Goal: Task Accomplishment & Management: Manage account settings

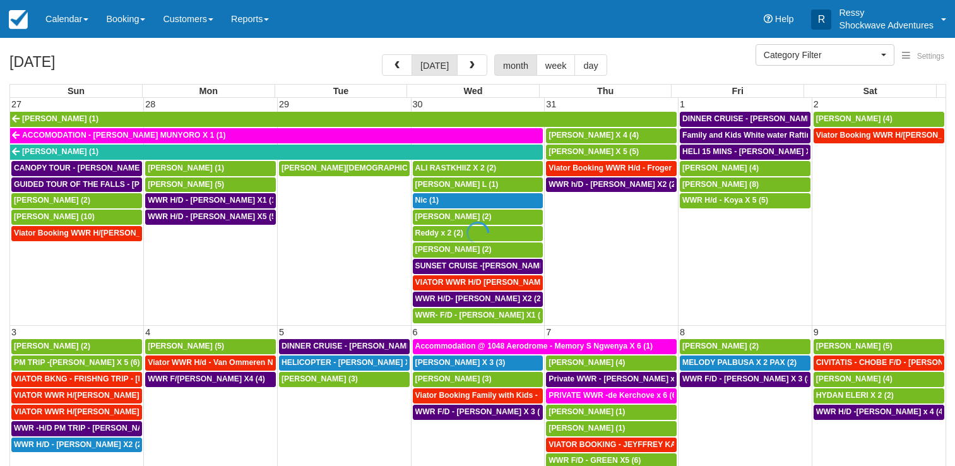
select select
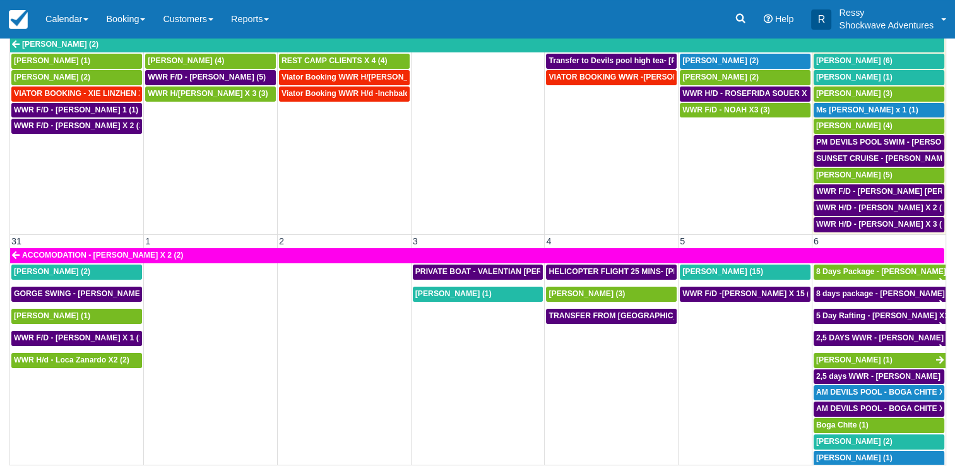
scroll to position [103, 0]
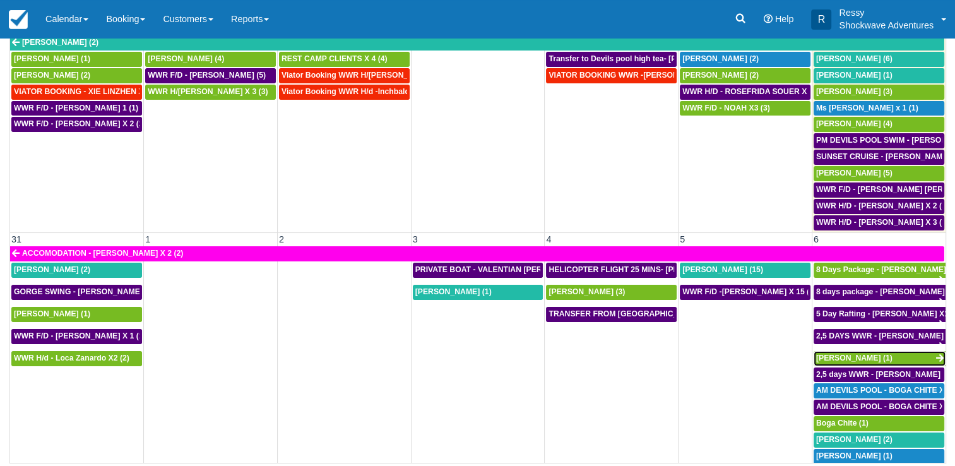
click at [838, 354] on span "Brian Stainken (1)" at bounding box center [854, 358] width 76 height 9
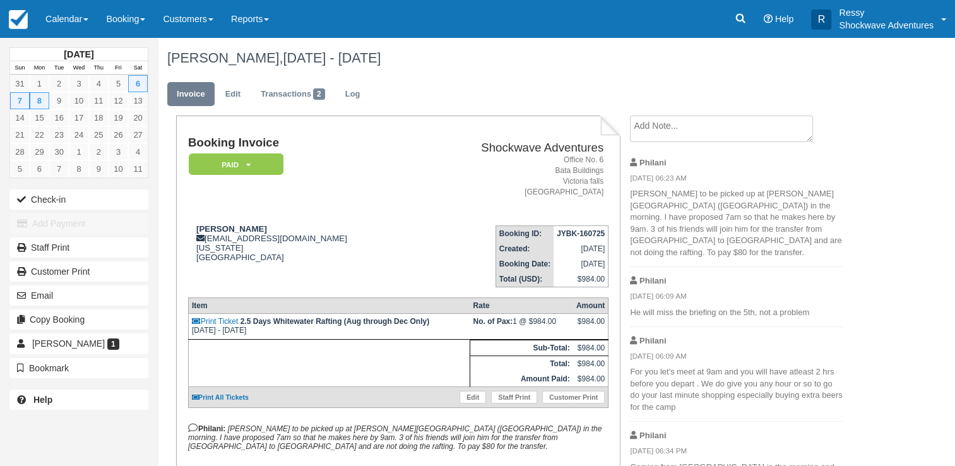
scroll to position [63, 0]
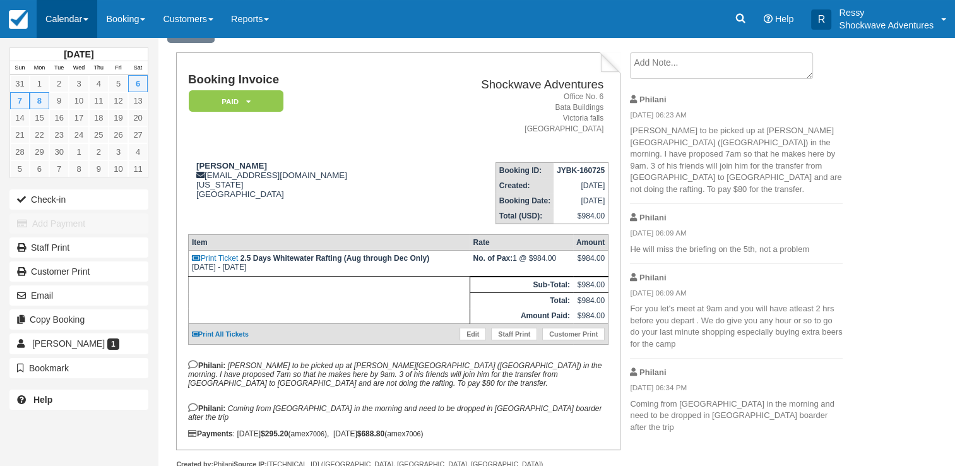
click at [76, 23] on link "Calendar" at bounding box center [67, 19] width 61 height 38
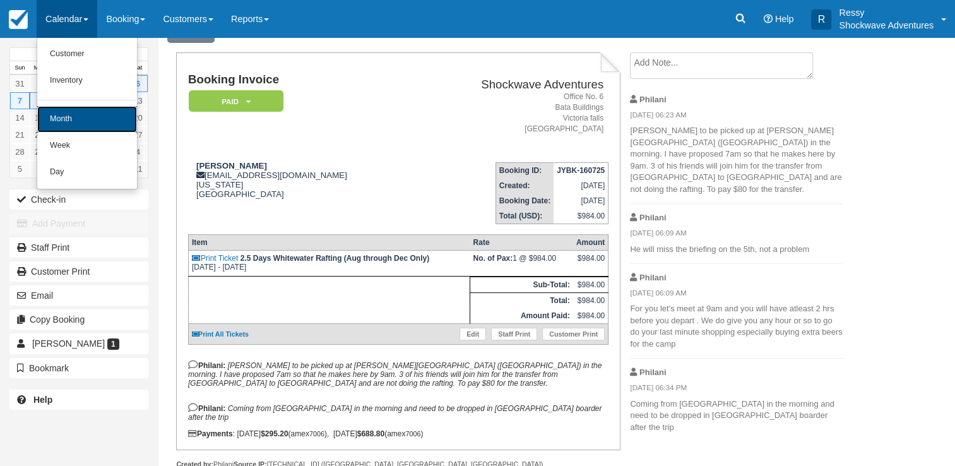
click at [81, 113] on link "Month" at bounding box center [87, 119] width 100 height 27
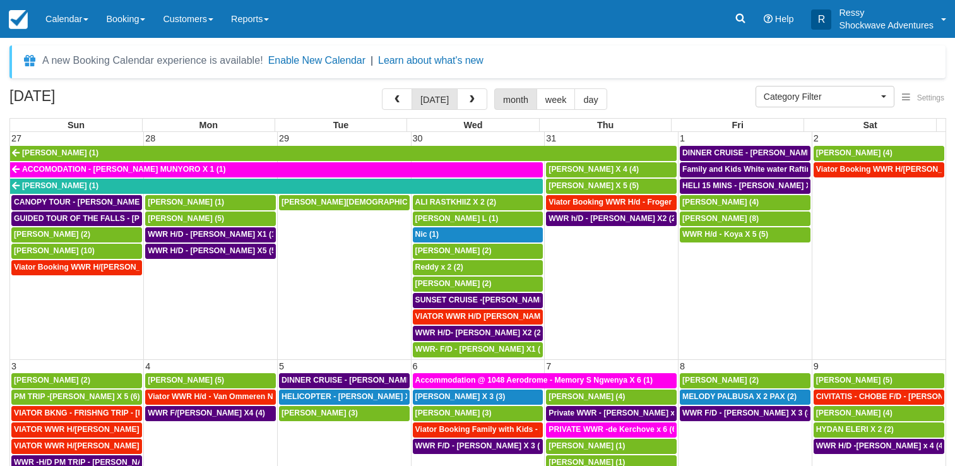
select select
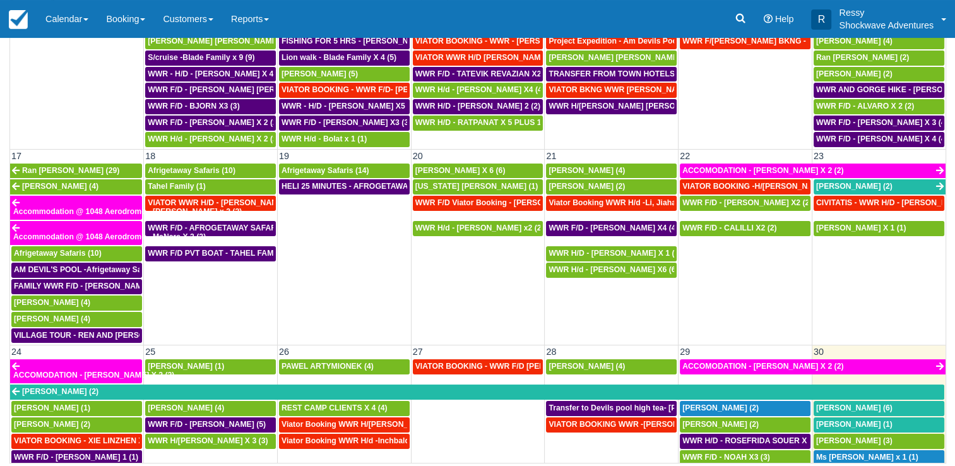
scroll to position [631, 0]
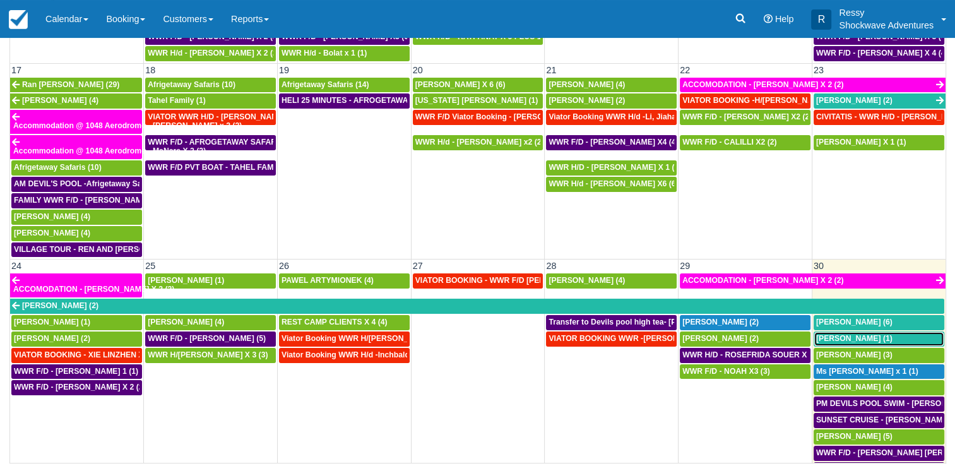
click at [855, 334] on span "Mary Beth Onkka (1)" at bounding box center [854, 338] width 76 height 9
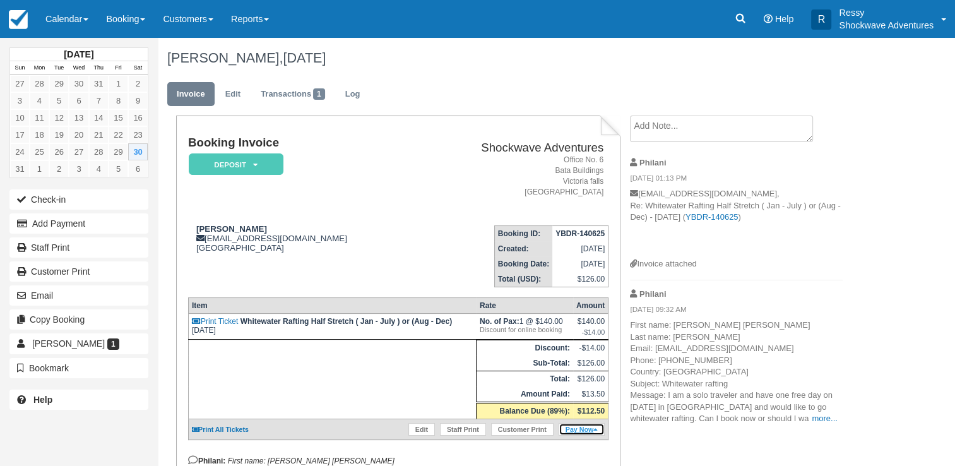
click at [575, 428] on link "Pay Now" at bounding box center [582, 429] width 46 height 13
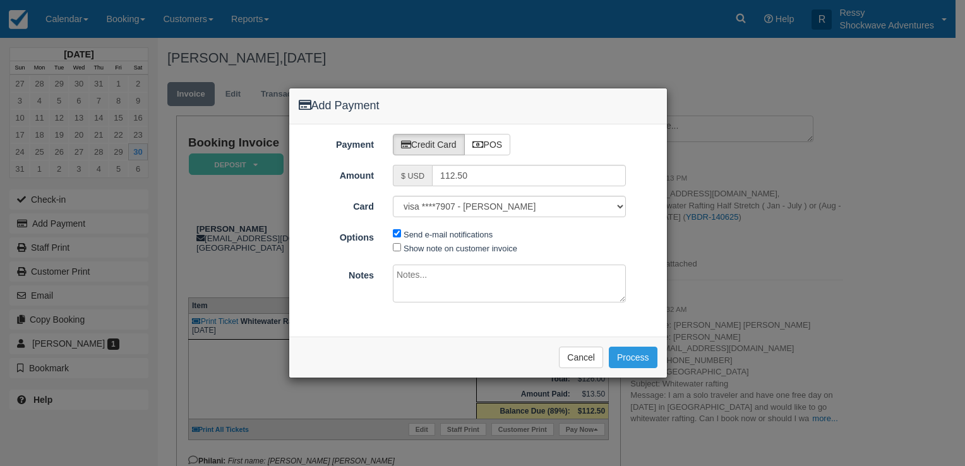
type input "[DATE]"
click at [489, 146] on label "POS" at bounding box center [487, 144] width 47 height 21
radio input "true"
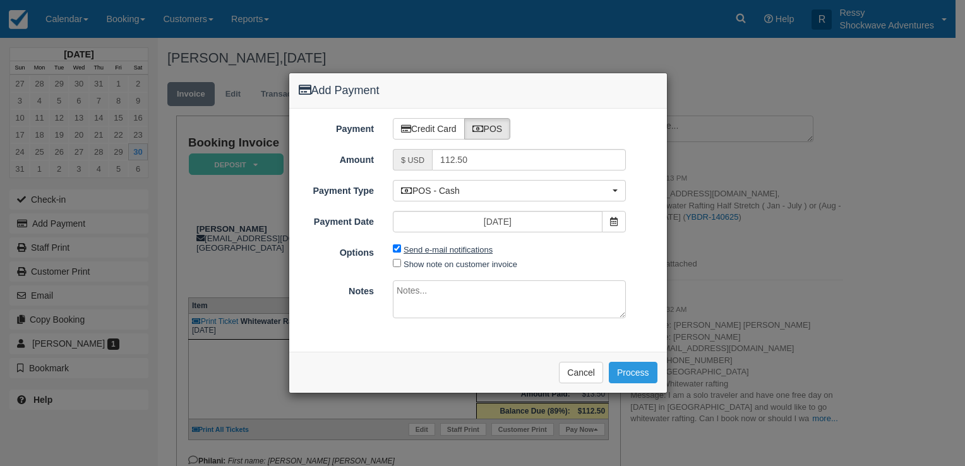
click at [417, 249] on label "Send e-mail notifications" at bounding box center [447, 249] width 89 height 9
click at [401, 249] on input "Send e-mail notifications" at bounding box center [397, 248] width 8 height 8
checkbox input "false"
click at [415, 263] on label "Show note on customer invoice" at bounding box center [460, 263] width 114 height 9
click at [401, 263] on input "Show note on customer invoice" at bounding box center [397, 263] width 8 height 8
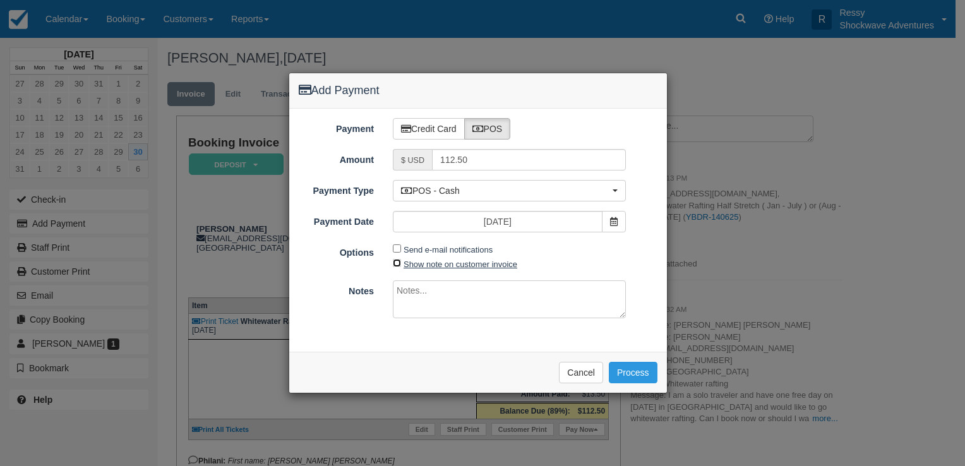
checkbox input "true"
click at [411, 297] on textarea at bounding box center [509, 299] width 233 height 38
type textarea "paid on CBZ"
click at [630, 376] on button "Process" at bounding box center [633, 372] width 49 height 21
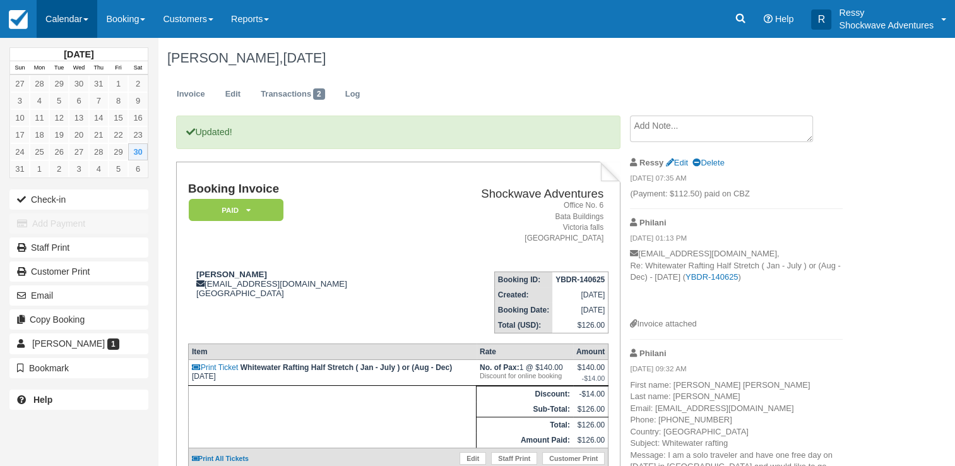
click at [76, 14] on link "Calendar" at bounding box center [67, 19] width 61 height 38
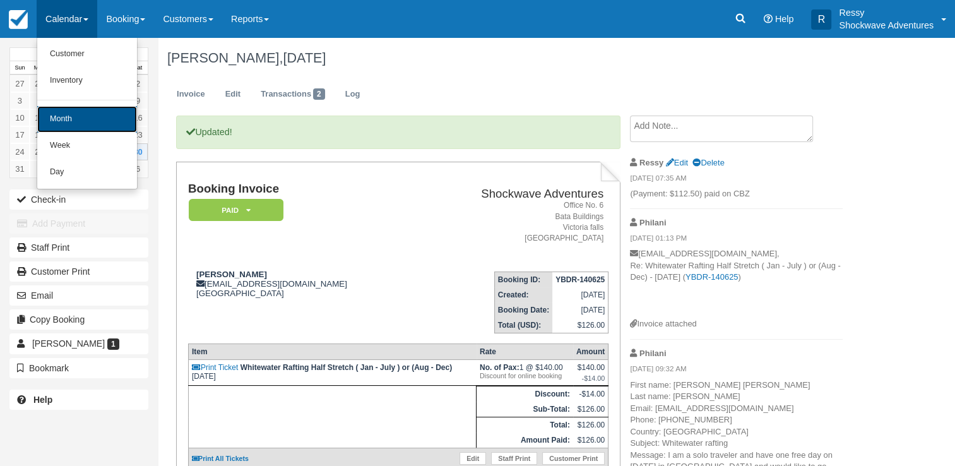
click at [92, 122] on link "Month" at bounding box center [87, 119] width 100 height 27
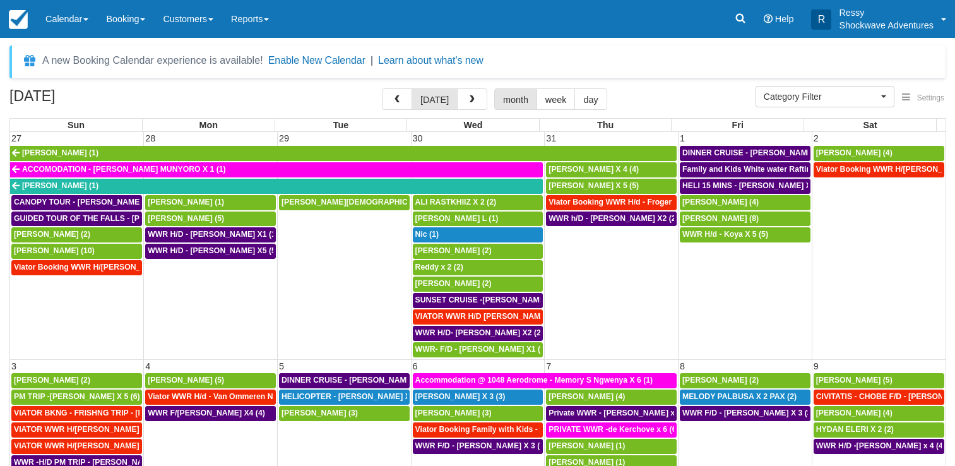
select select
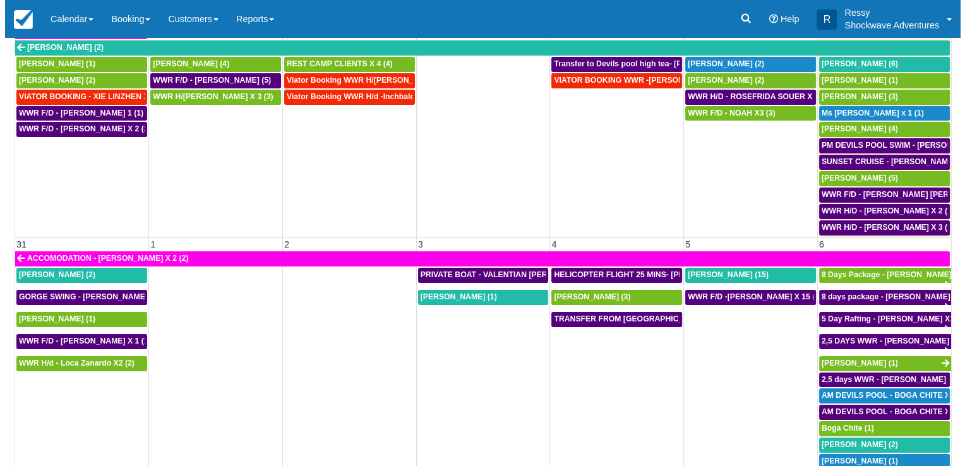
scroll to position [103, 0]
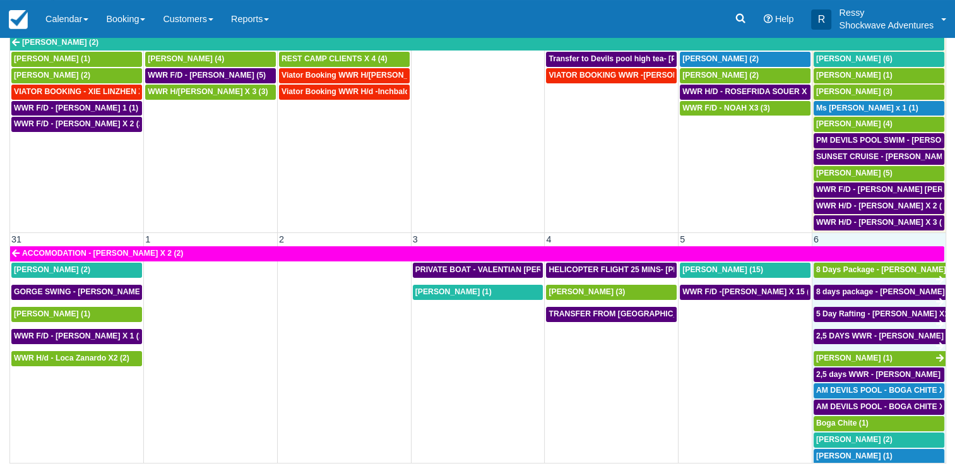
click at [843, 232] on td "6" at bounding box center [879, 238] width 134 height 13
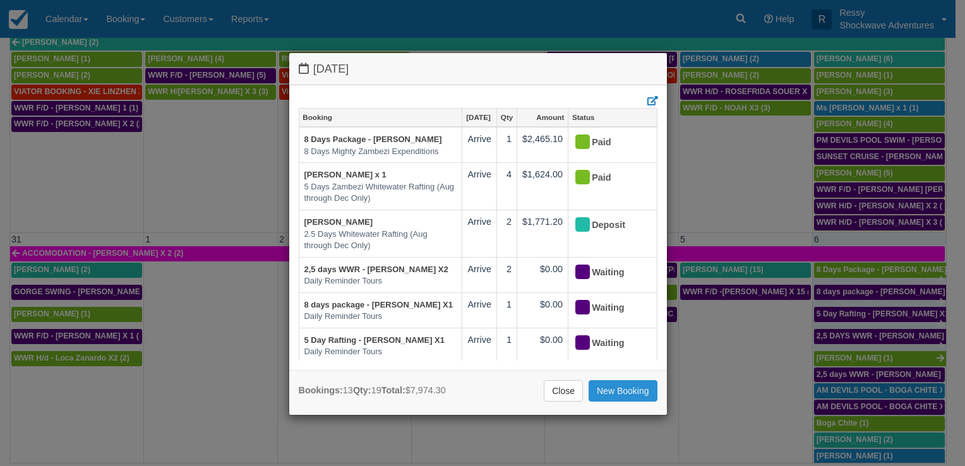
click at [609, 389] on link "New Booking" at bounding box center [622, 390] width 69 height 21
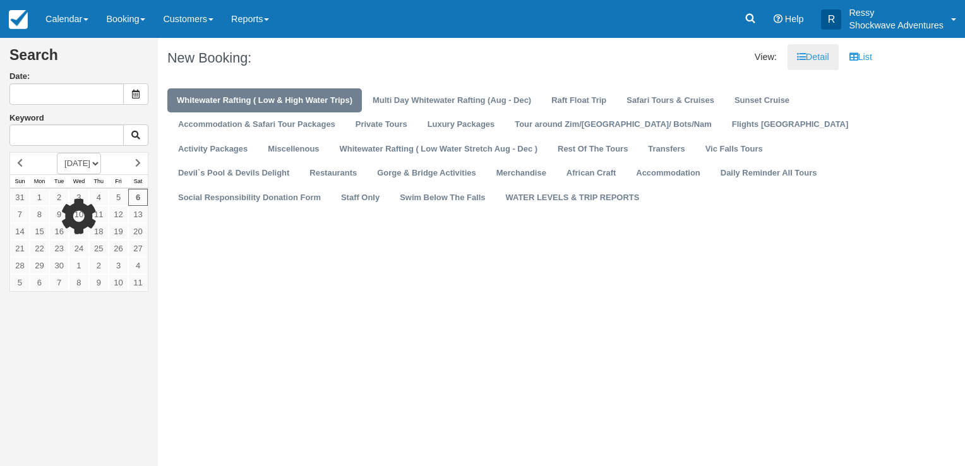
type input "[DATE]"
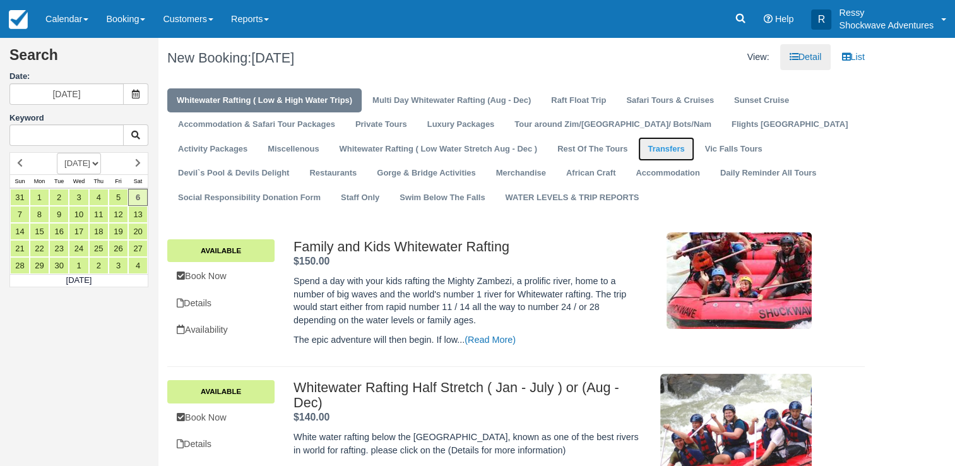
click at [638, 148] on link "Transfers" at bounding box center [666, 149] width 56 height 25
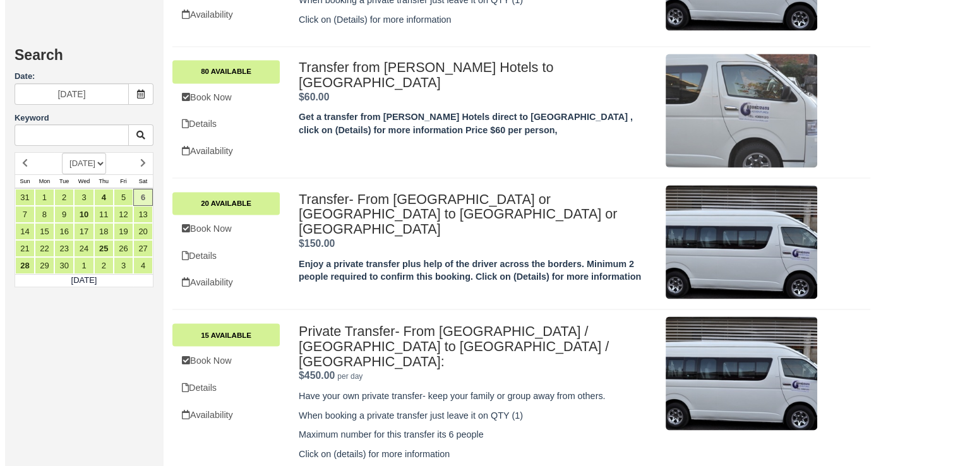
scroll to position [2227, 0]
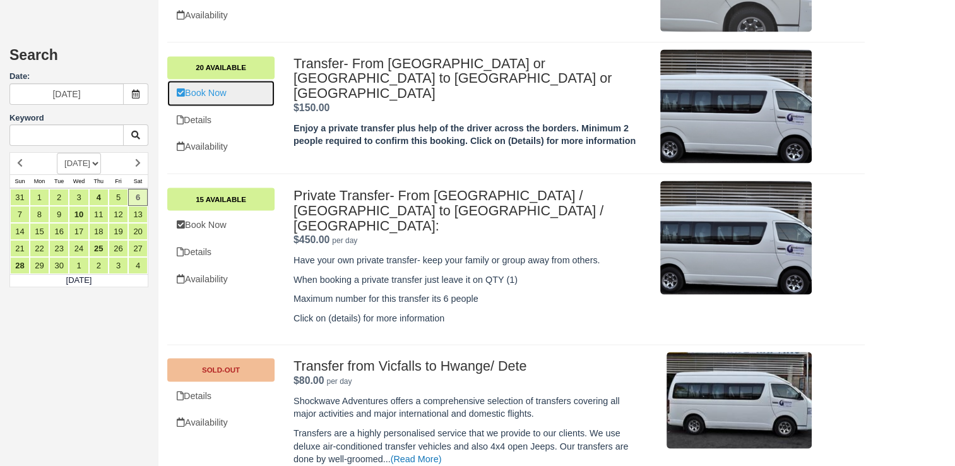
click at [239, 88] on link "Book Now" at bounding box center [220, 93] width 107 height 26
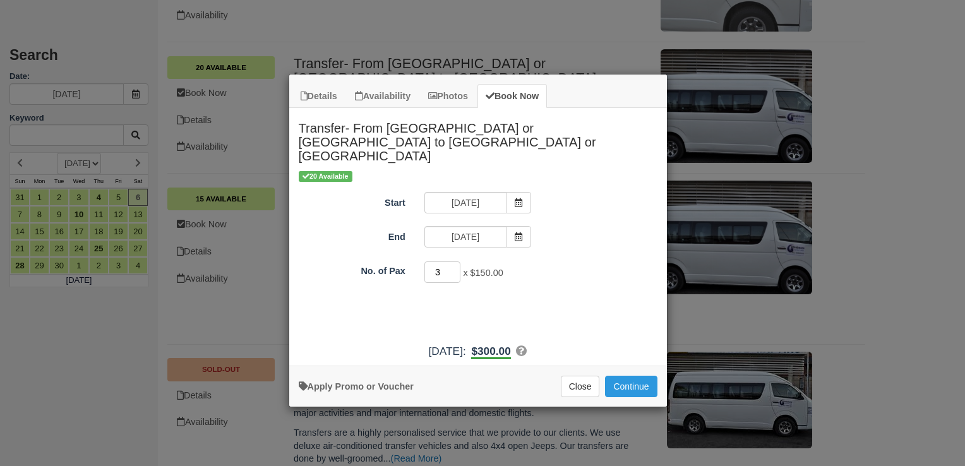
click at [456, 261] on input "3" at bounding box center [442, 271] width 37 height 21
type input "4"
click at [456, 261] on input "4" at bounding box center [442, 271] width 37 height 21
click at [616, 376] on button "Continue" at bounding box center [631, 386] width 52 height 21
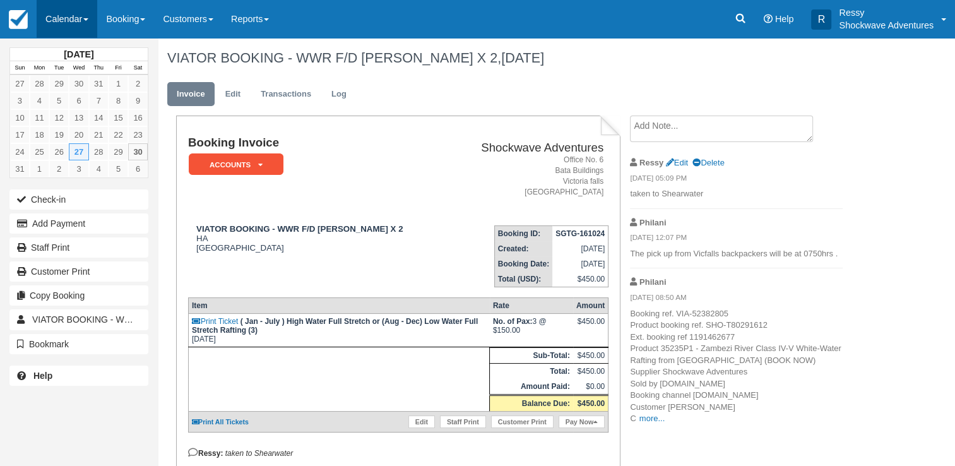
click at [81, 24] on link "Calendar" at bounding box center [67, 19] width 61 height 38
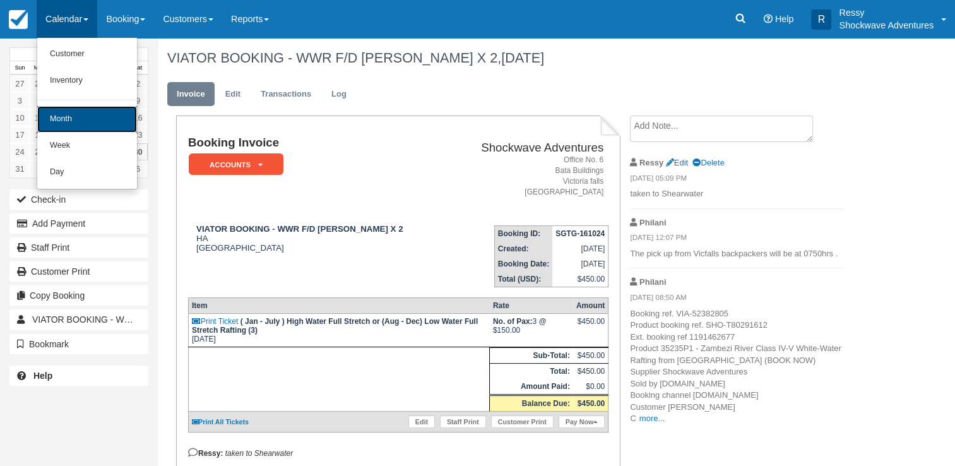
click at [88, 117] on link "Month" at bounding box center [87, 119] width 100 height 27
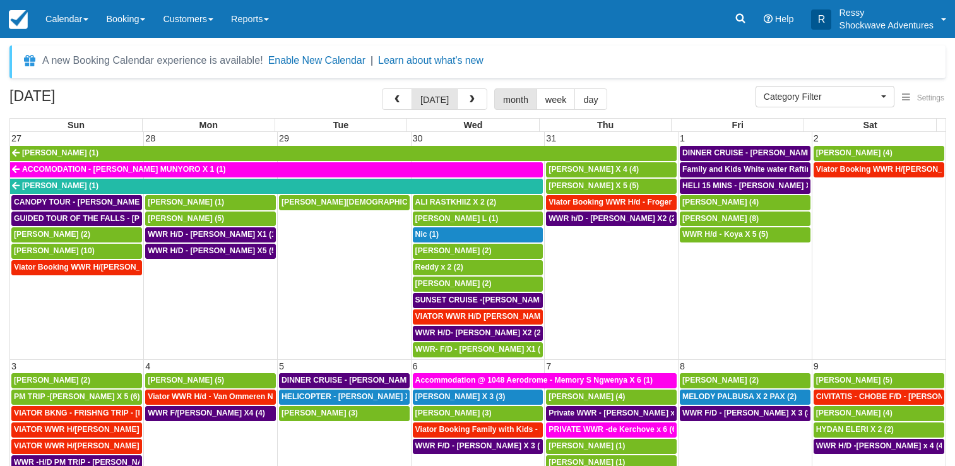
select select
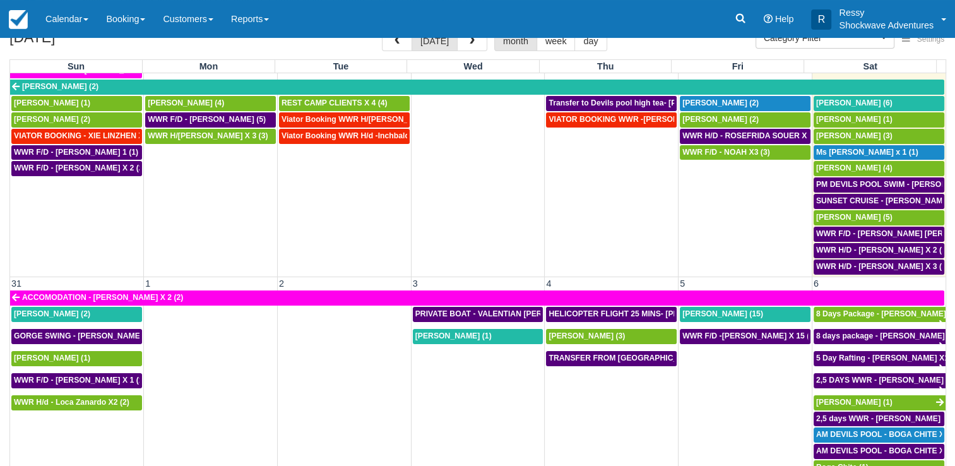
scroll to position [103, 0]
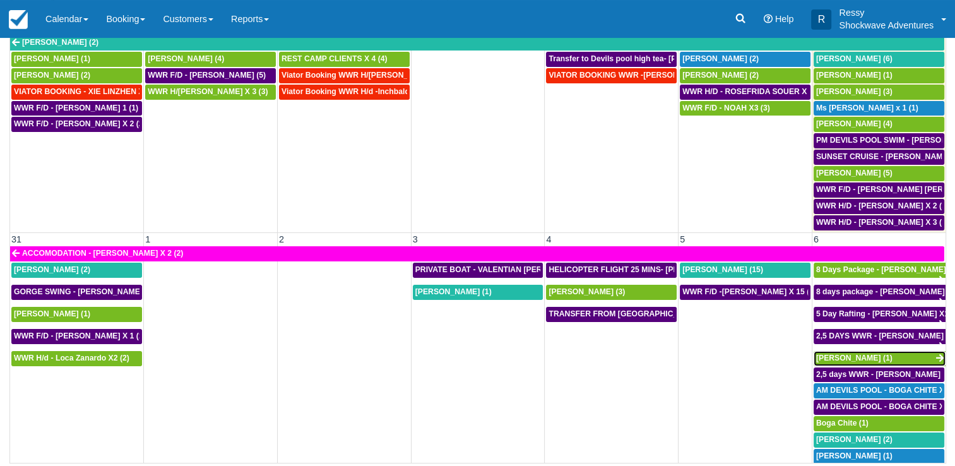
click at [837, 354] on span "Brian Stainken (1)" at bounding box center [854, 358] width 76 height 9
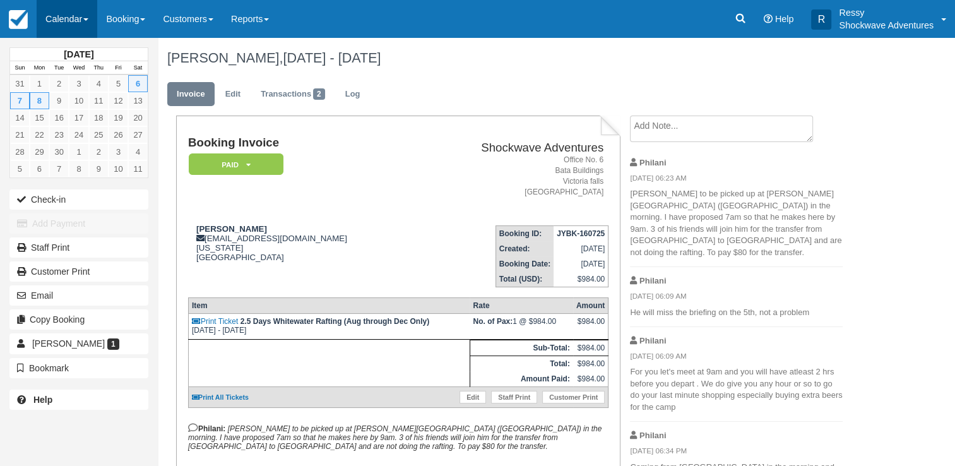
click at [62, 8] on link "Calendar" at bounding box center [67, 19] width 61 height 38
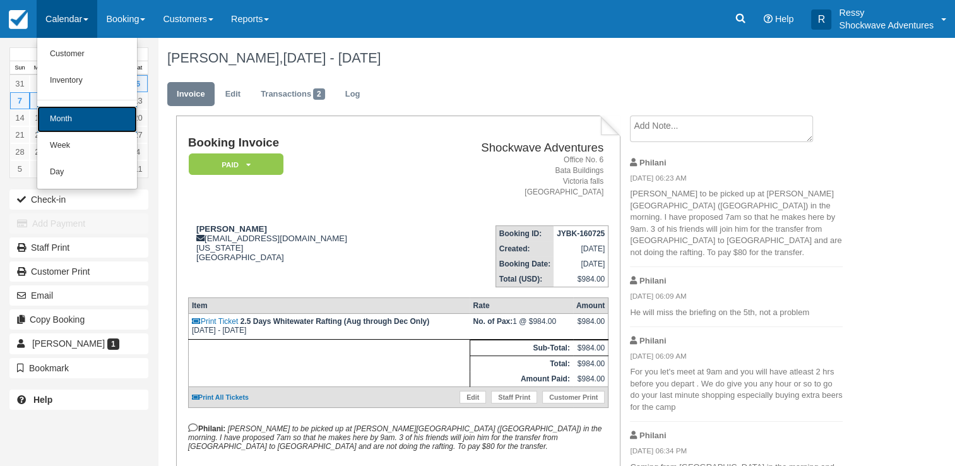
click at [95, 118] on link "Month" at bounding box center [87, 119] width 100 height 27
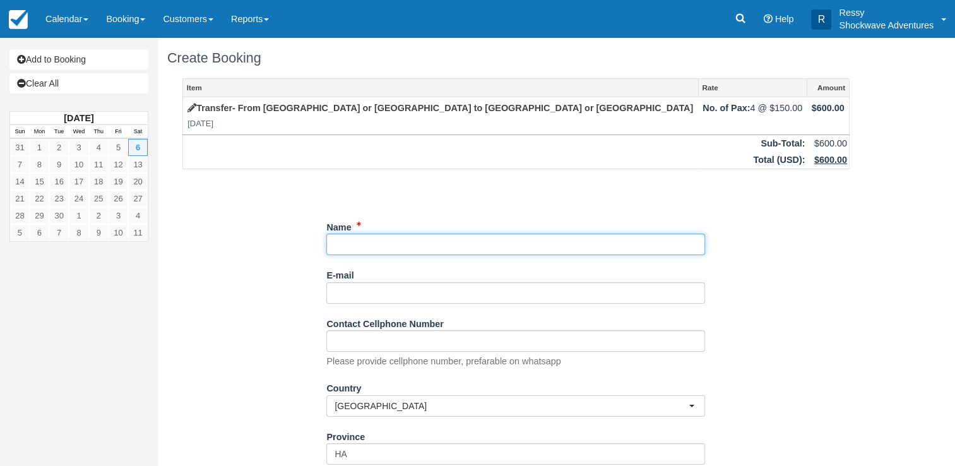
click at [400, 244] on input "Name" at bounding box center [515, 244] width 379 height 21
type input "Trans from Kasane - [PERSON_NAME] X4"
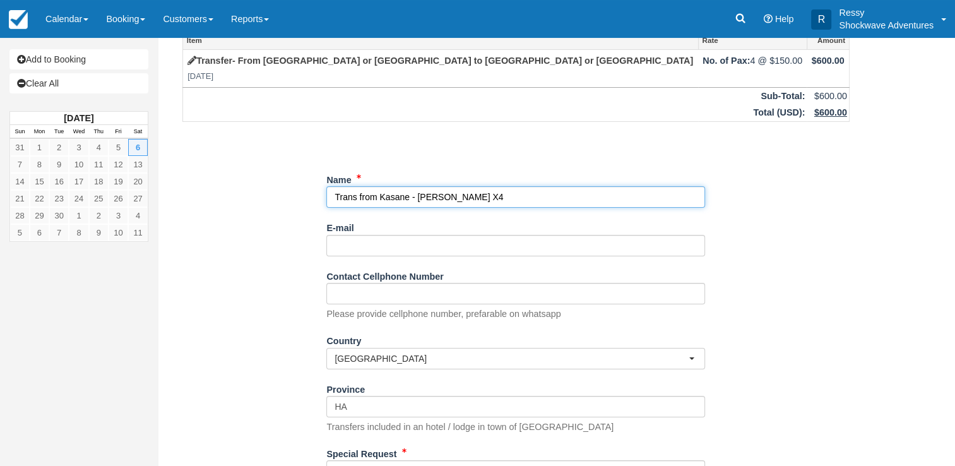
scroll to position [179, 0]
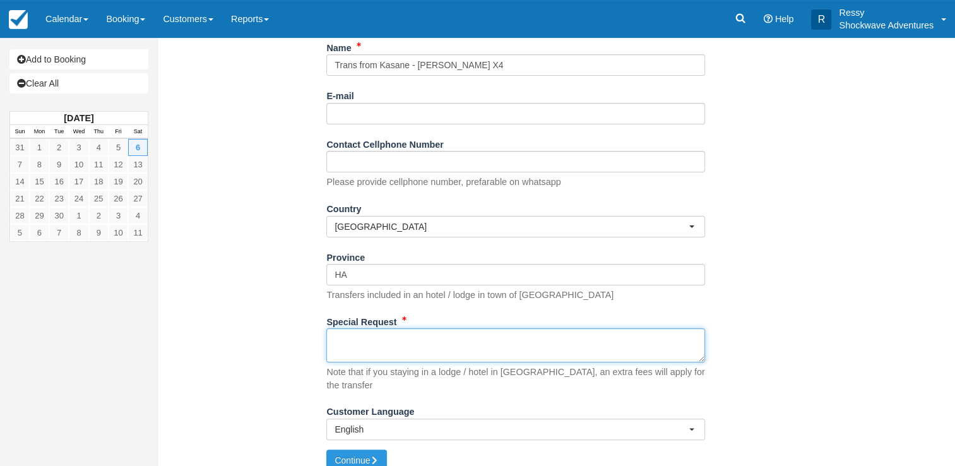
click at [431, 344] on textarea "Special Request" at bounding box center [515, 345] width 379 height 34
type textarea "P"
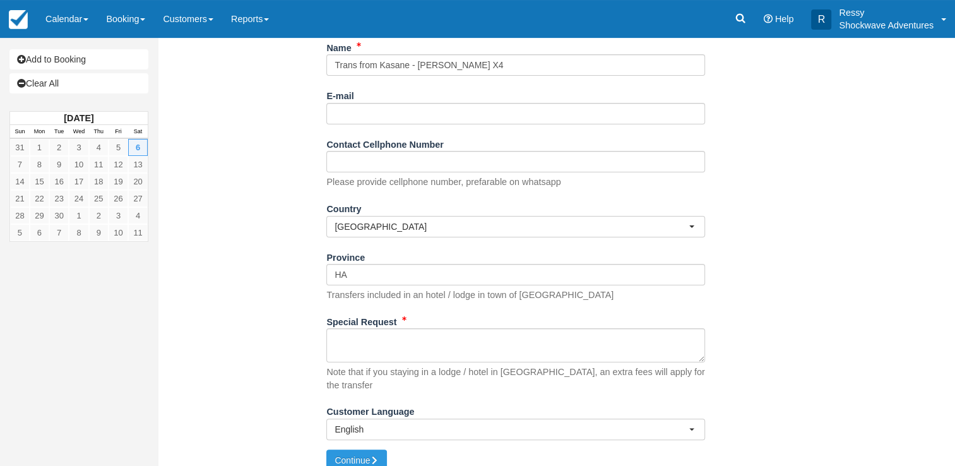
type input "P"
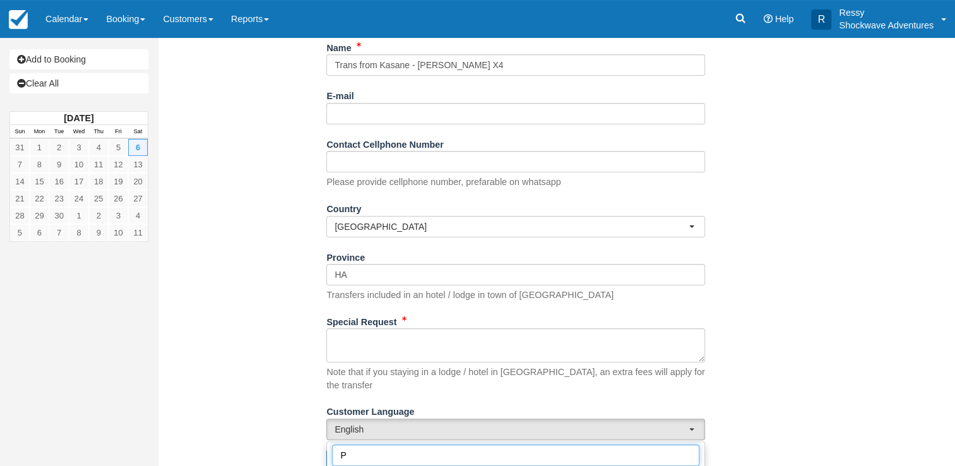
scroll to position [189, 0]
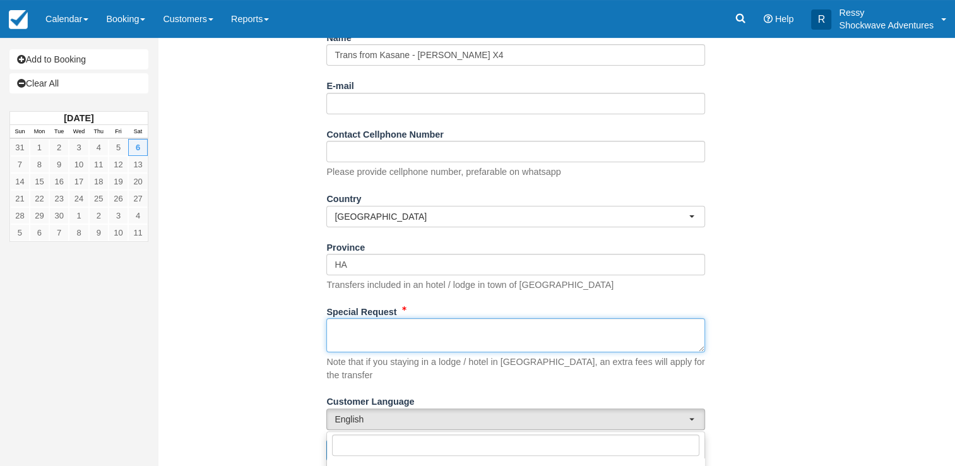
click at [429, 333] on textarea "Special Request" at bounding box center [515, 335] width 379 height 34
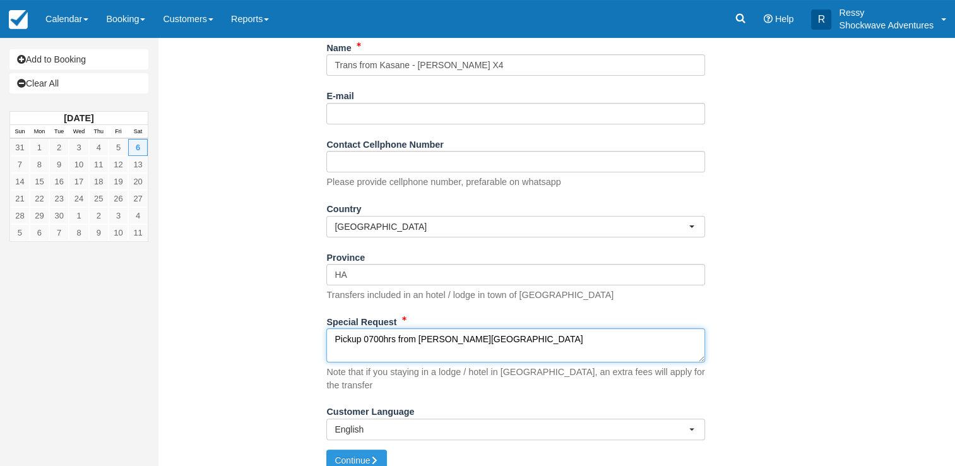
scroll to position [8, 0]
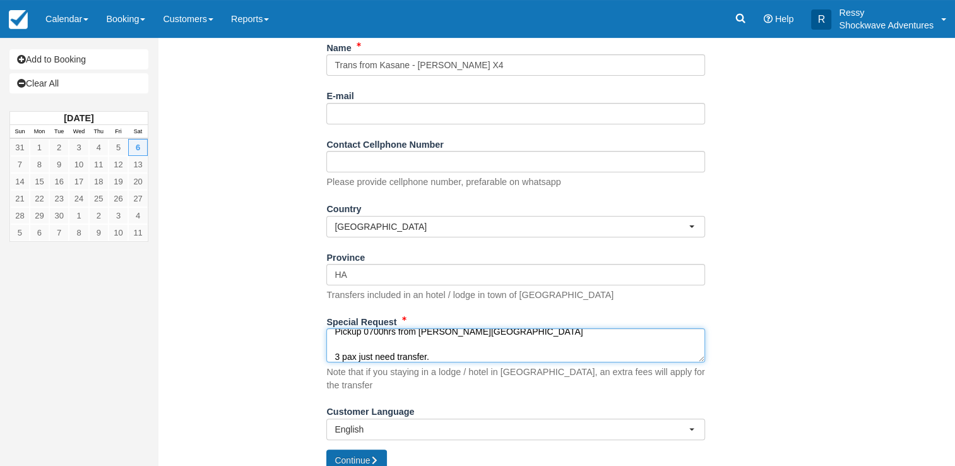
type textarea "Pickup 0700hrs from Beaulah Court 3 pax just need transfer."
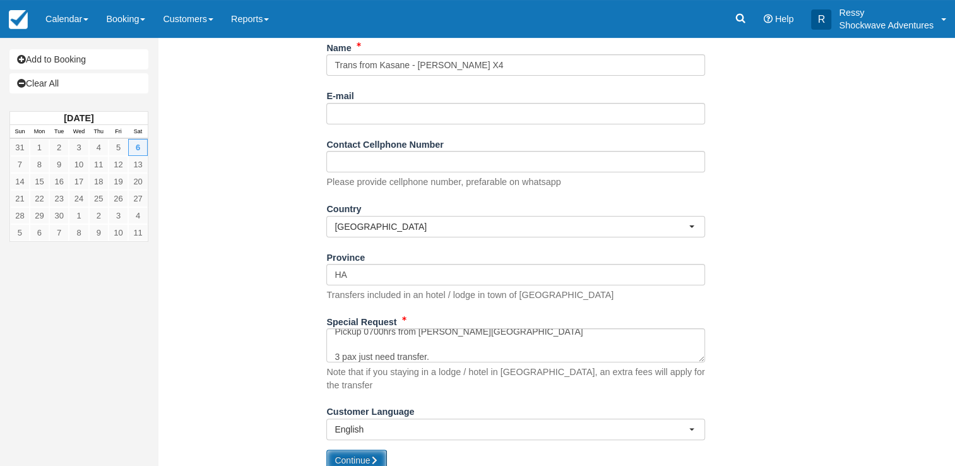
click at [376, 454] on button "Continue" at bounding box center [356, 459] width 61 height 21
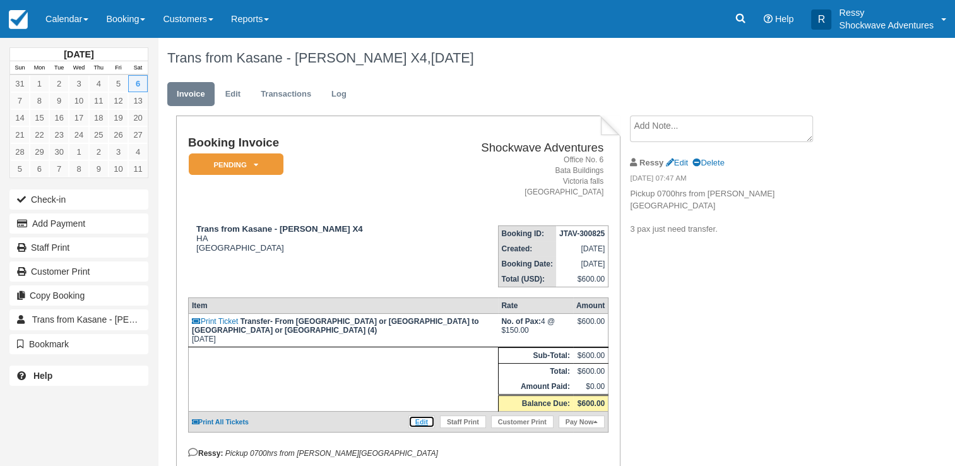
click at [422, 415] on link "Edit" at bounding box center [421, 421] width 27 height 13
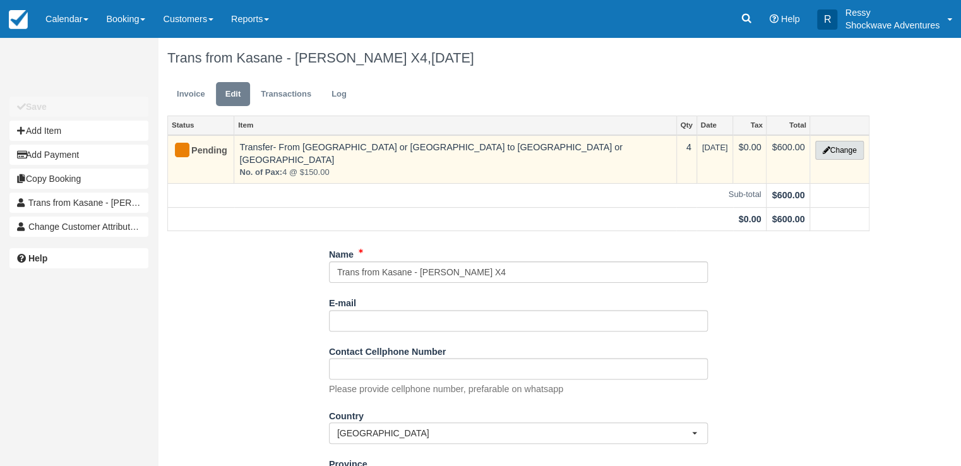
click at [832, 144] on button "Change" at bounding box center [839, 150] width 48 height 19
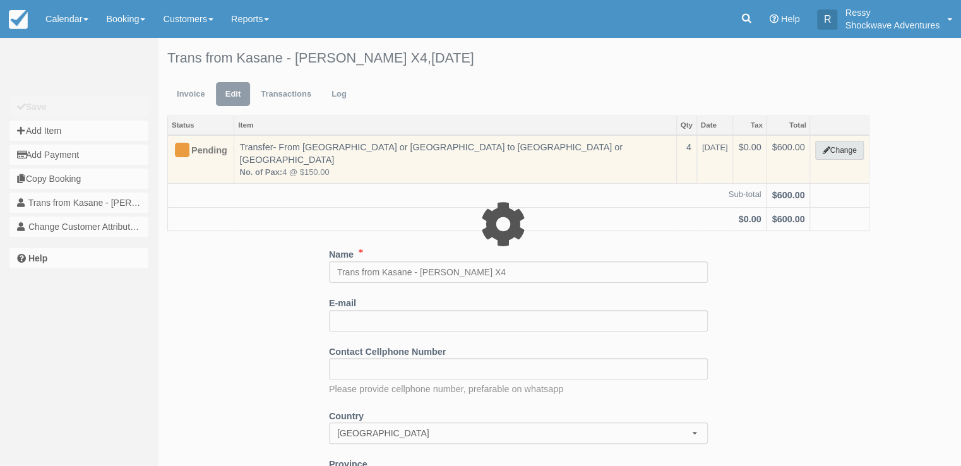
select select "25"
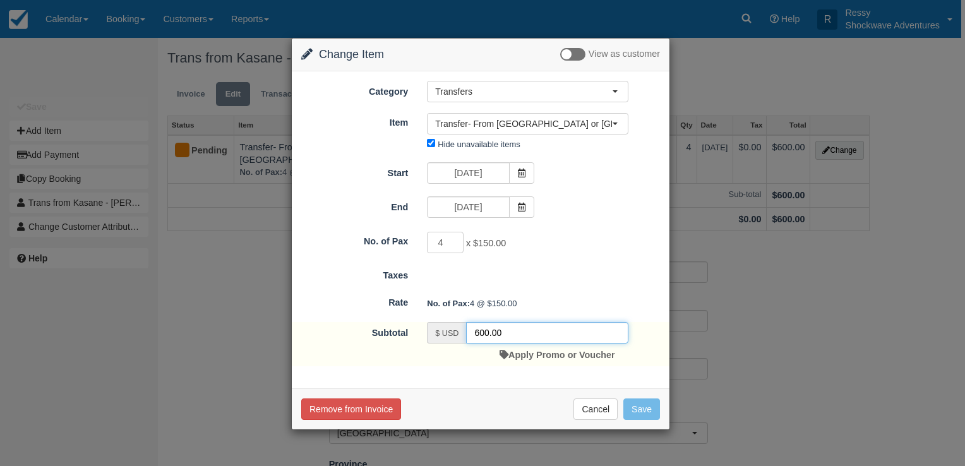
click at [484, 332] on input "600.00" at bounding box center [547, 332] width 162 height 21
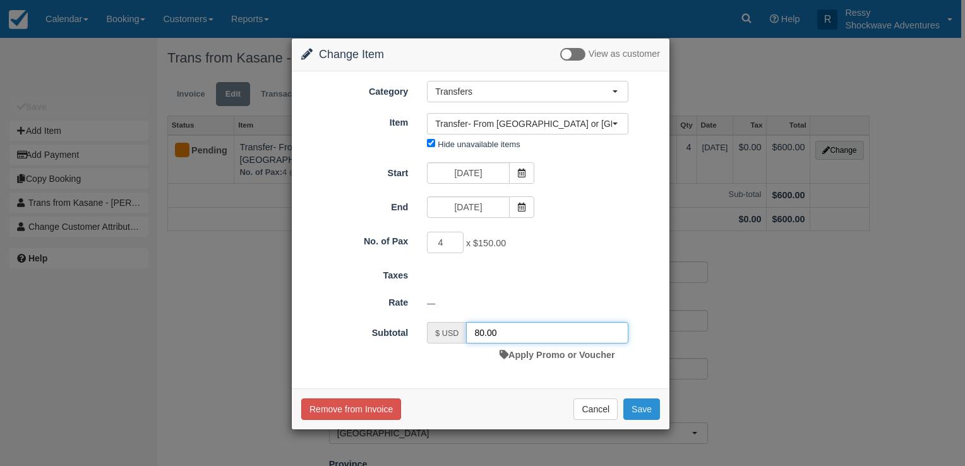
type input "80.00"
click at [641, 407] on button "Save" at bounding box center [641, 408] width 37 height 21
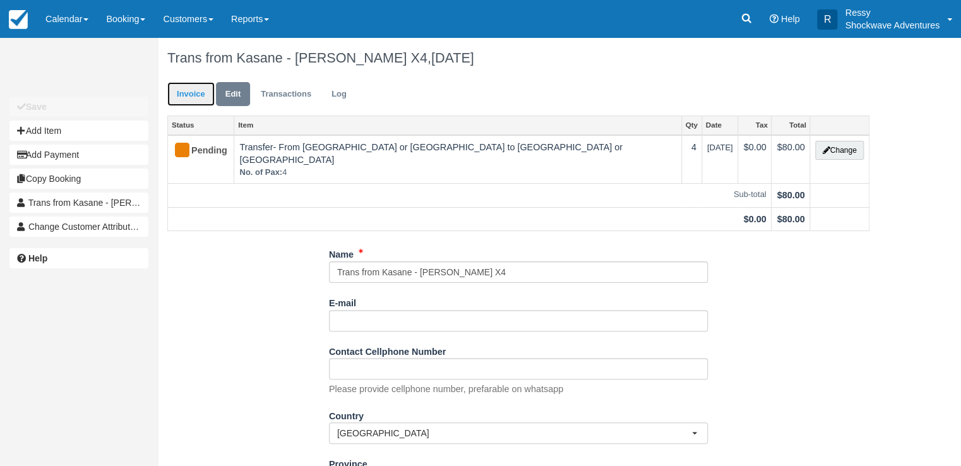
click at [192, 96] on link "Invoice" at bounding box center [190, 94] width 47 height 25
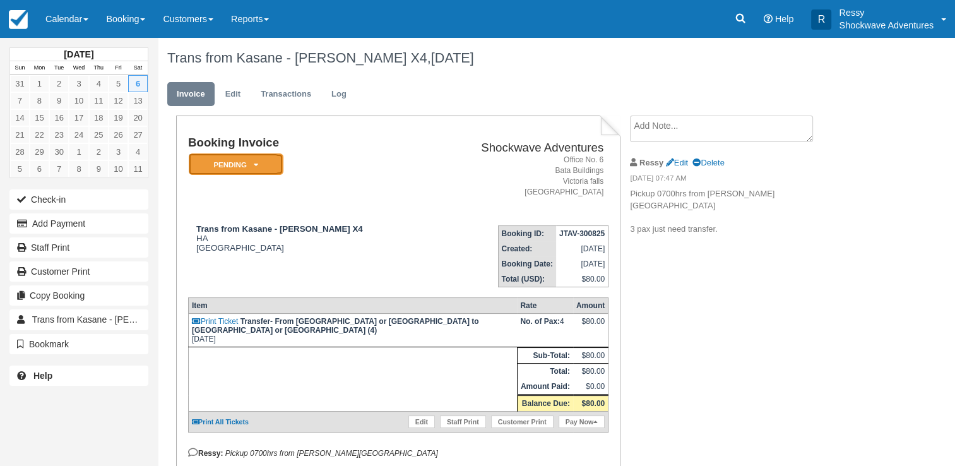
click at [248, 166] on em "Pending" at bounding box center [236, 164] width 95 height 22
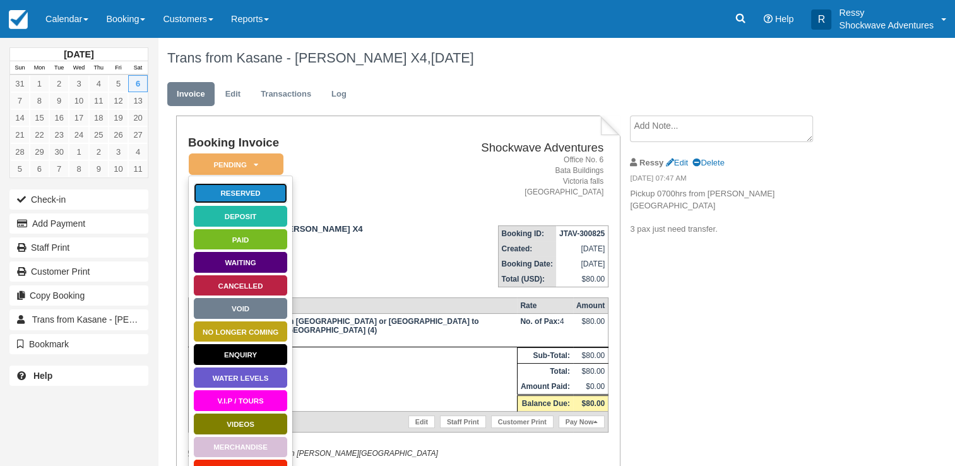
click at [263, 188] on link "Reserved" at bounding box center [240, 193] width 95 height 22
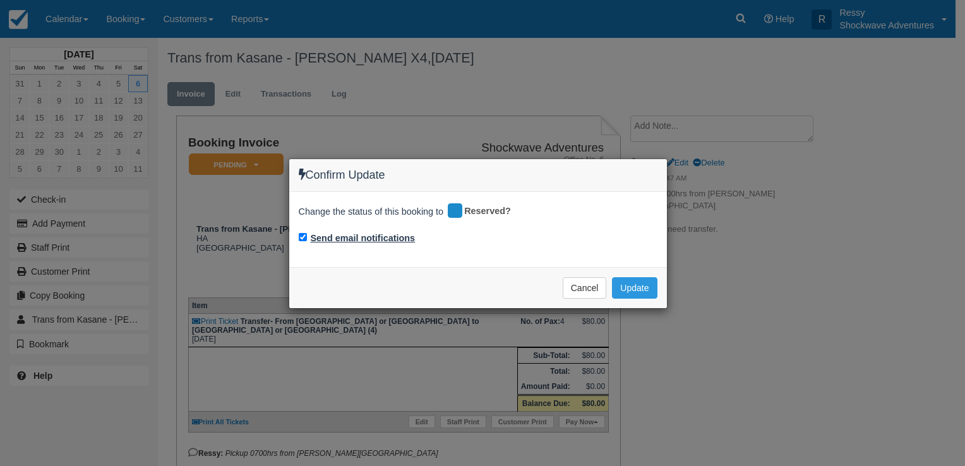
click at [323, 237] on label "Send email notifications" at bounding box center [363, 238] width 105 height 13
click at [307, 237] on input "Send email notifications" at bounding box center [303, 237] width 8 height 8
checkbox input "false"
click at [648, 289] on button "Update" at bounding box center [634, 287] width 45 height 21
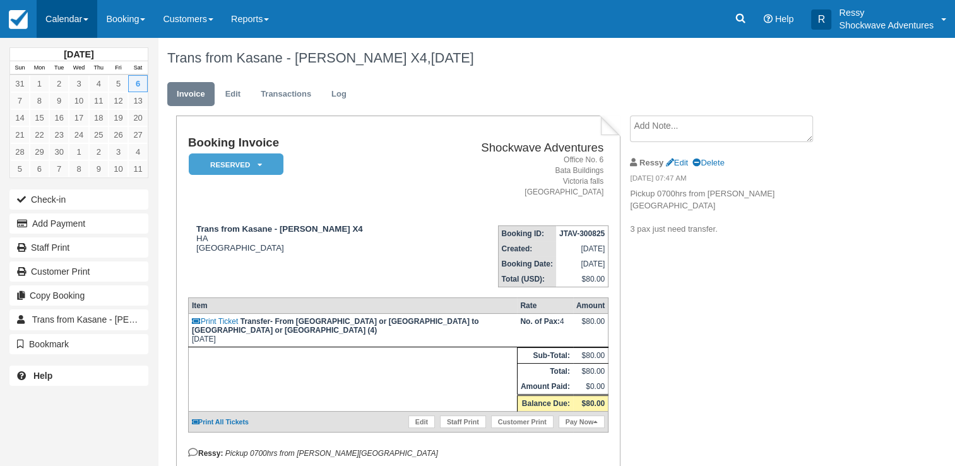
click at [78, 13] on link "Calendar" at bounding box center [67, 19] width 61 height 38
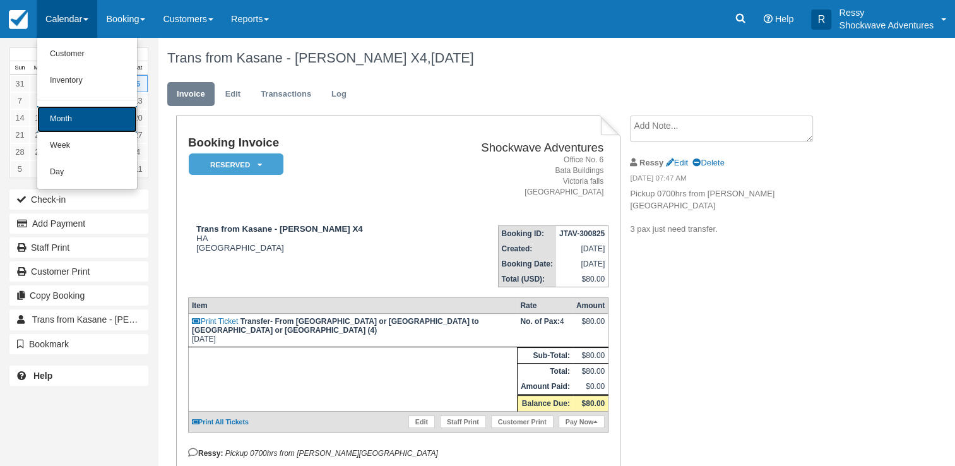
click at [83, 125] on link "Month" at bounding box center [87, 119] width 100 height 27
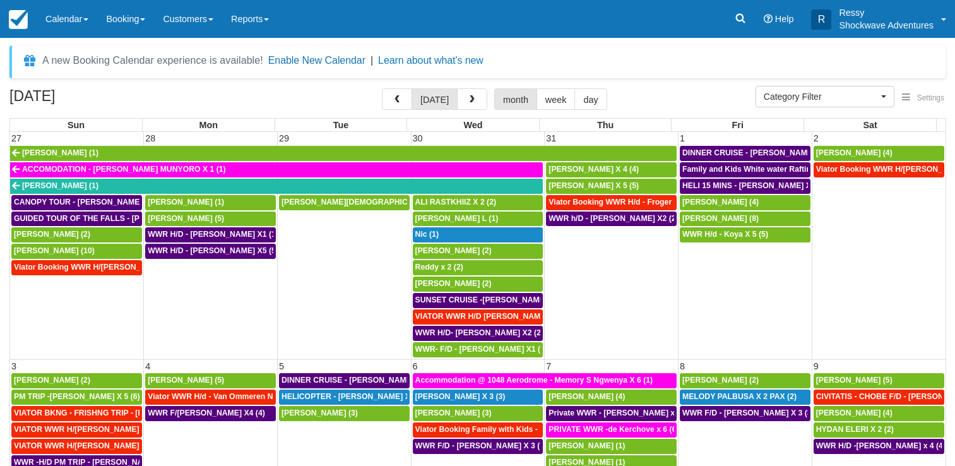
select select
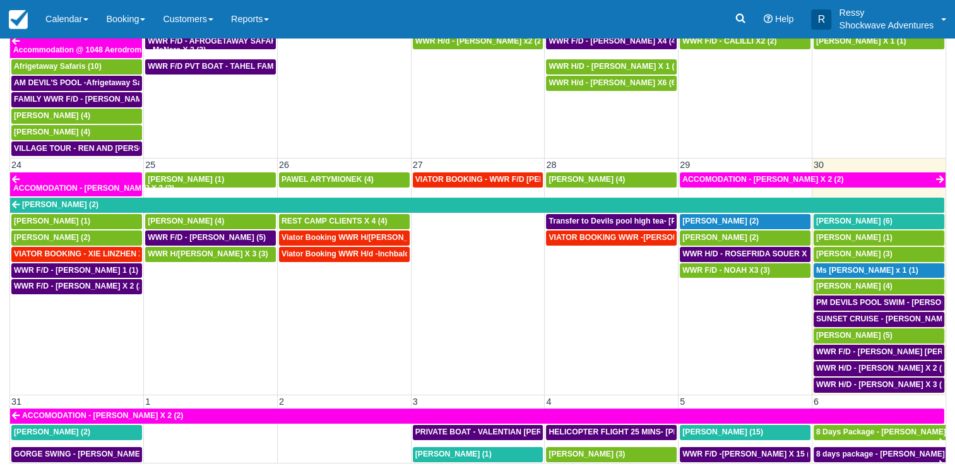
scroll to position [722, 0]
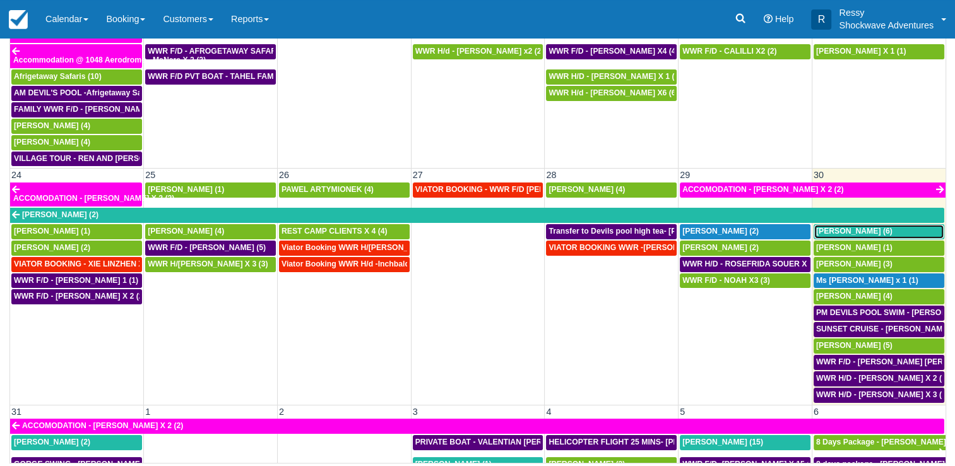
click at [844, 227] on span "[PERSON_NAME] (6)" at bounding box center [854, 231] width 76 height 9
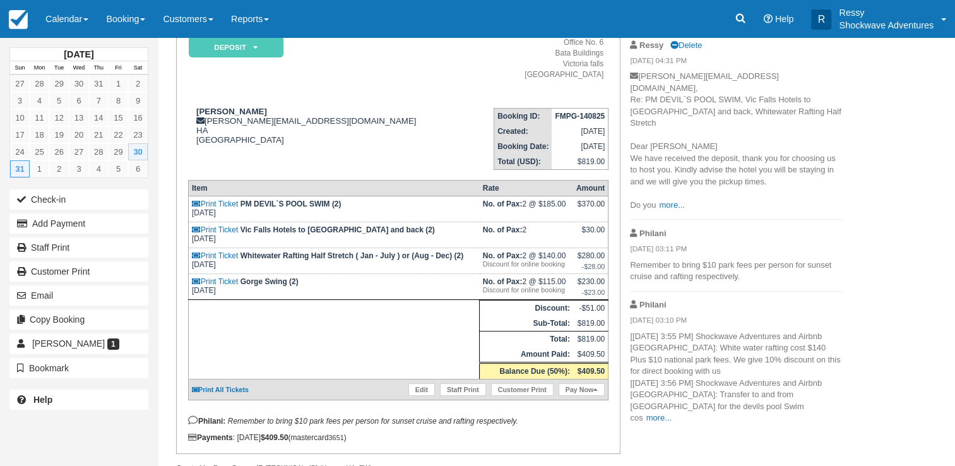
scroll to position [126, 0]
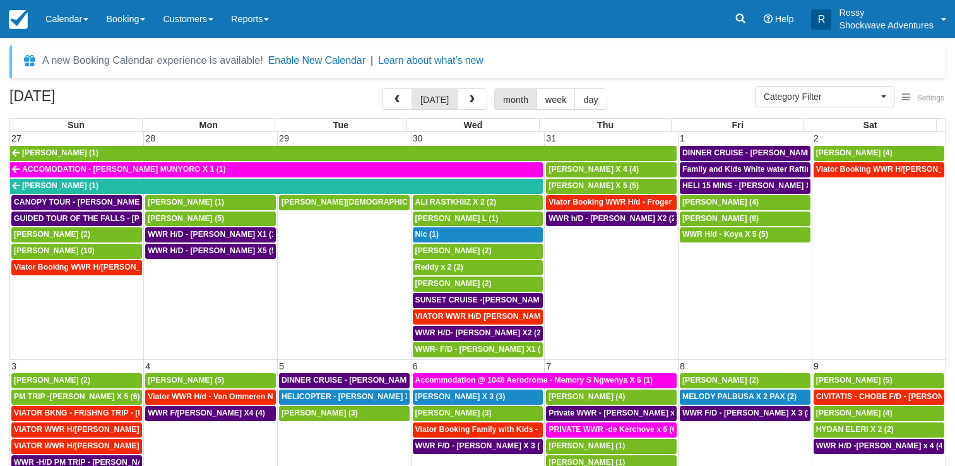
select select
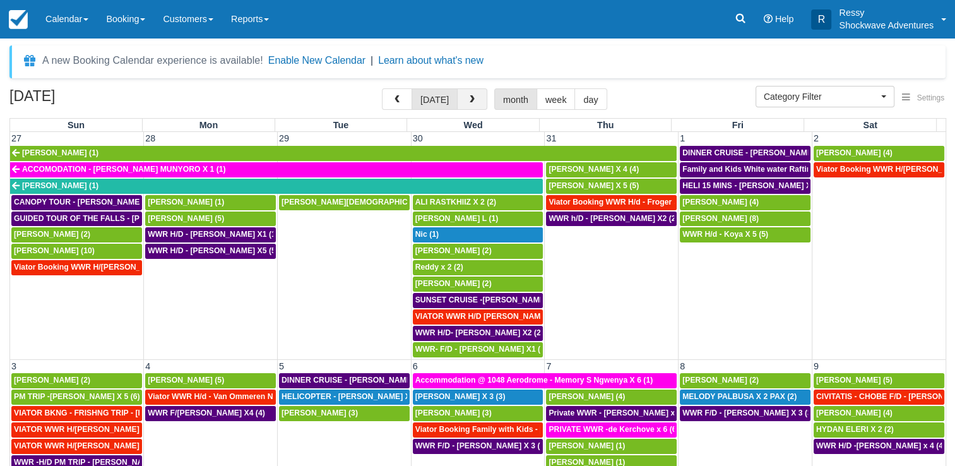
click at [477, 101] on button "button" at bounding box center [472, 98] width 30 height 21
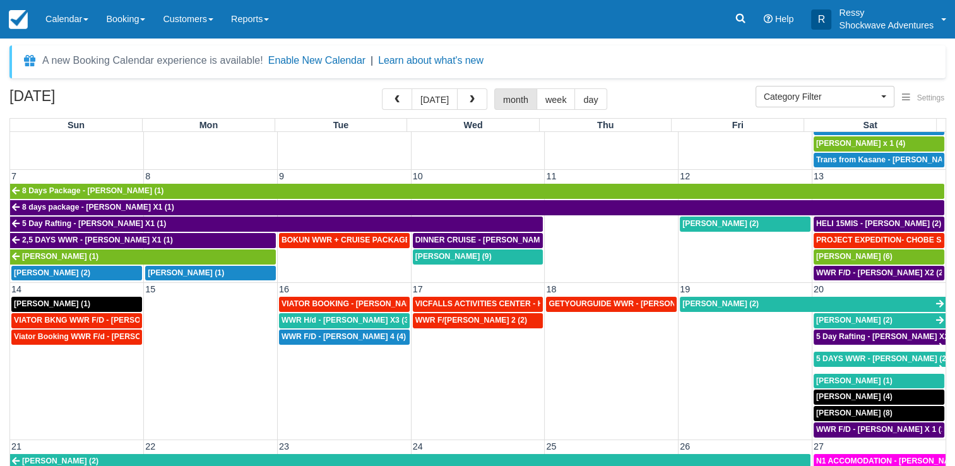
scroll to position [253, 0]
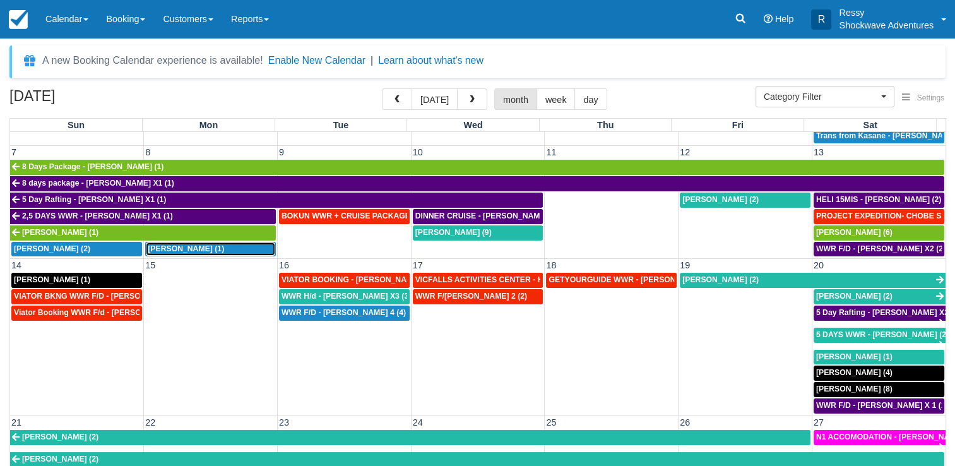
click at [227, 244] on div "Rodney Carabott (1)" at bounding box center [211, 249] width 126 height 10
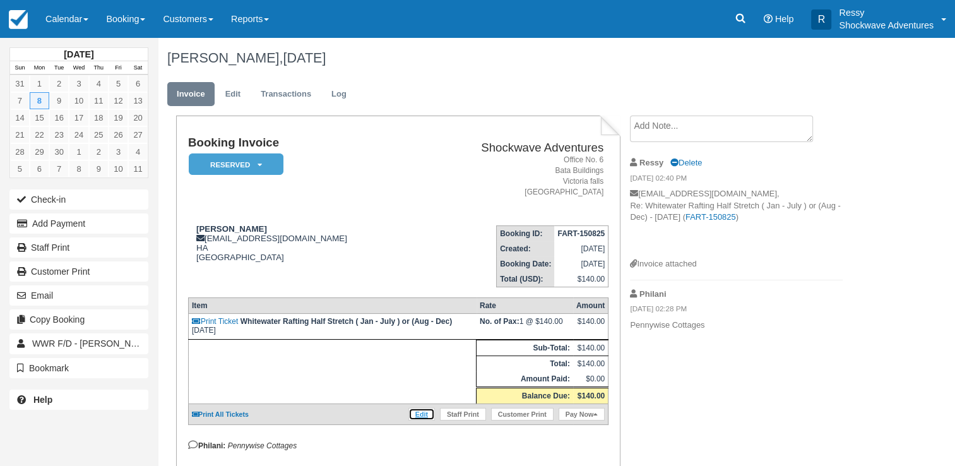
click at [420, 411] on link "Edit" at bounding box center [421, 414] width 27 height 13
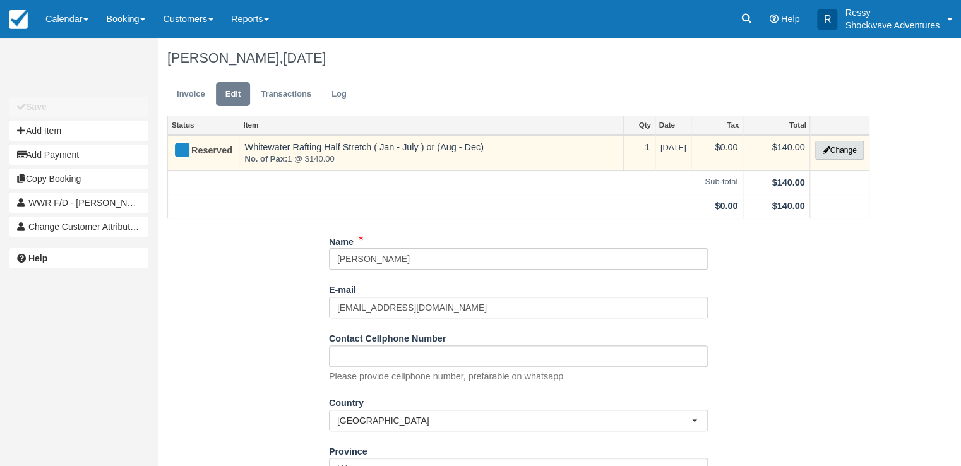
click at [838, 154] on button "Change" at bounding box center [839, 150] width 48 height 19
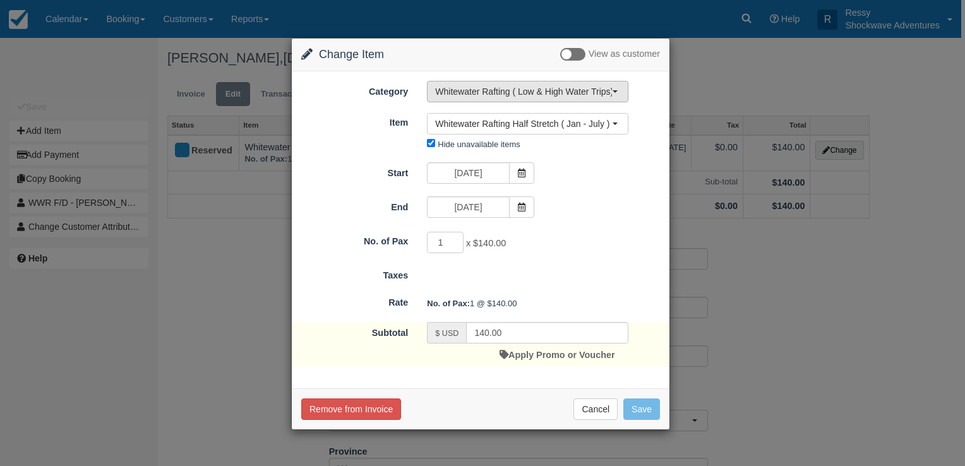
click at [527, 98] on button "Whitewater Rafting ( Low & High Water Trips)" at bounding box center [527, 91] width 201 height 21
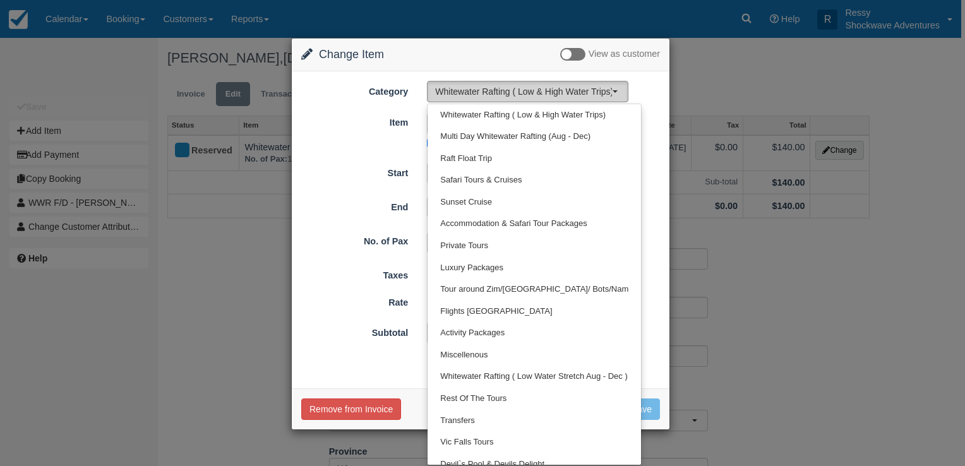
click at [527, 98] on button "Whitewater Rafting ( Low & High Water Trips)" at bounding box center [527, 91] width 201 height 21
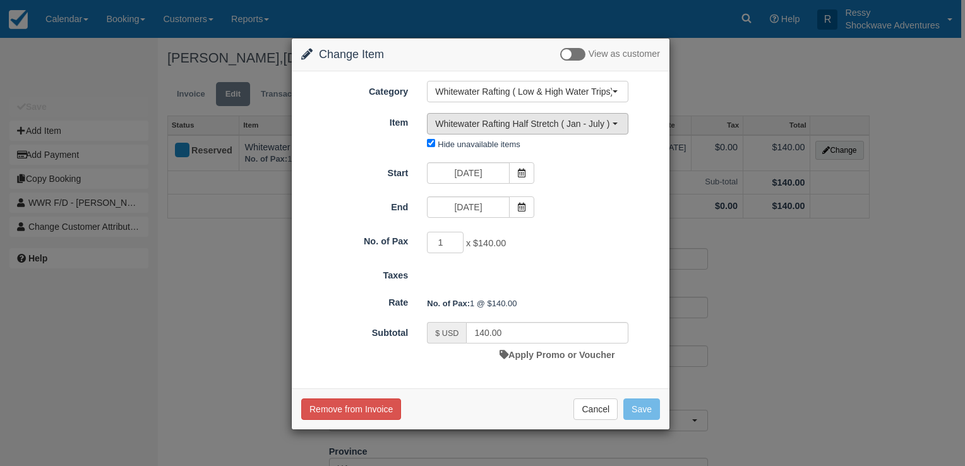
click at [530, 113] on button "Whitewater Rafting Half Stretch ( Jan - July ) or (Aug - Dec)" at bounding box center [527, 123] width 201 height 21
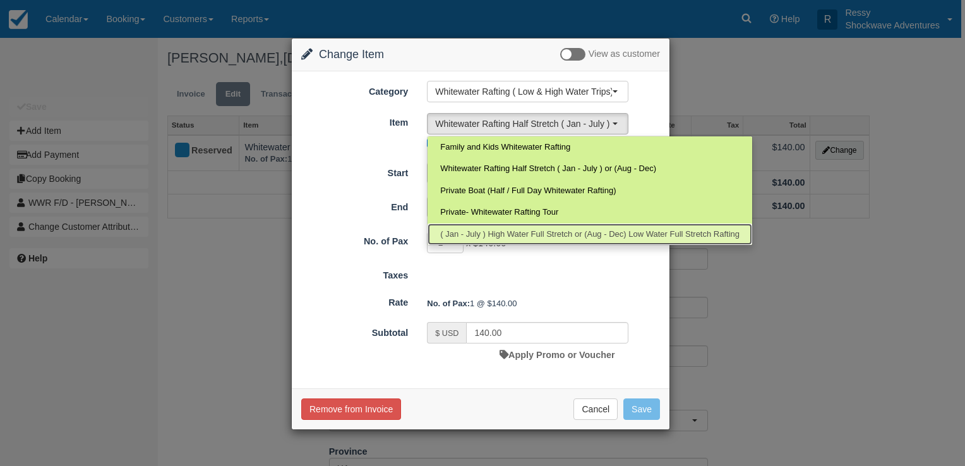
click at [523, 232] on span "( Jan - July ) High Water Full Stretch or (Aug - Dec) Low Water Full Stretch Ra…" at bounding box center [589, 235] width 299 height 12
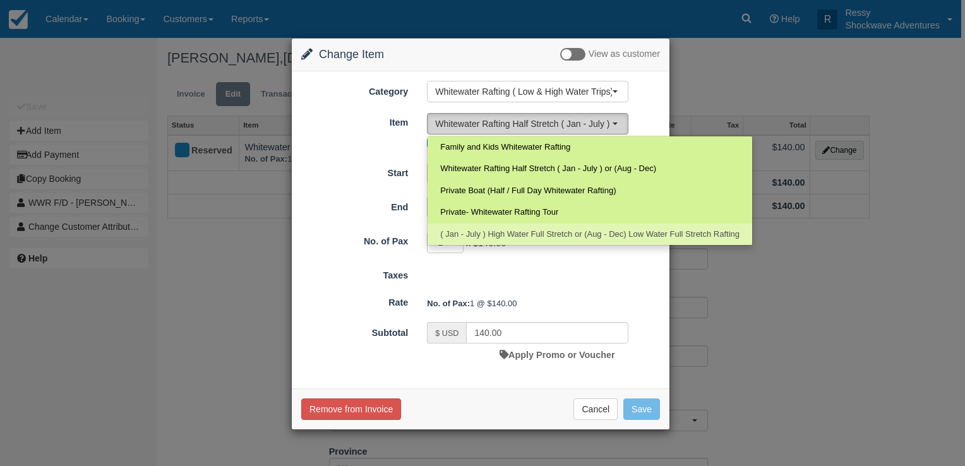
select select "104"
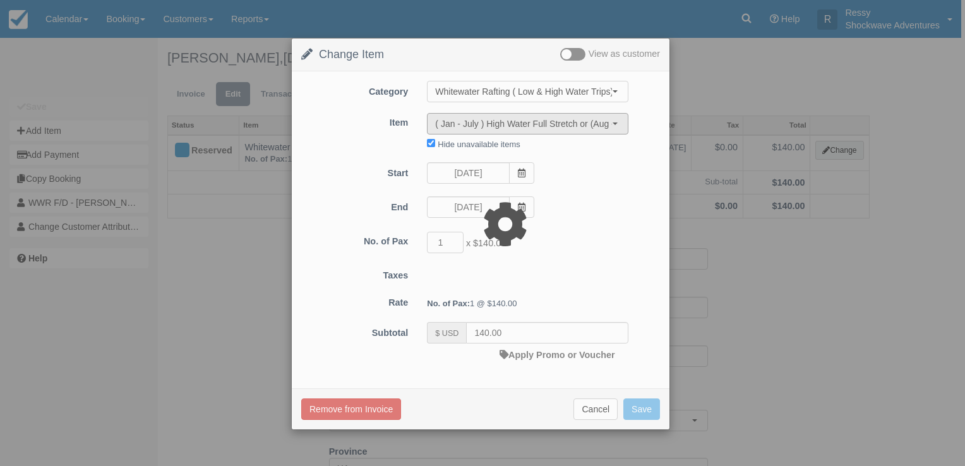
type input "150.00"
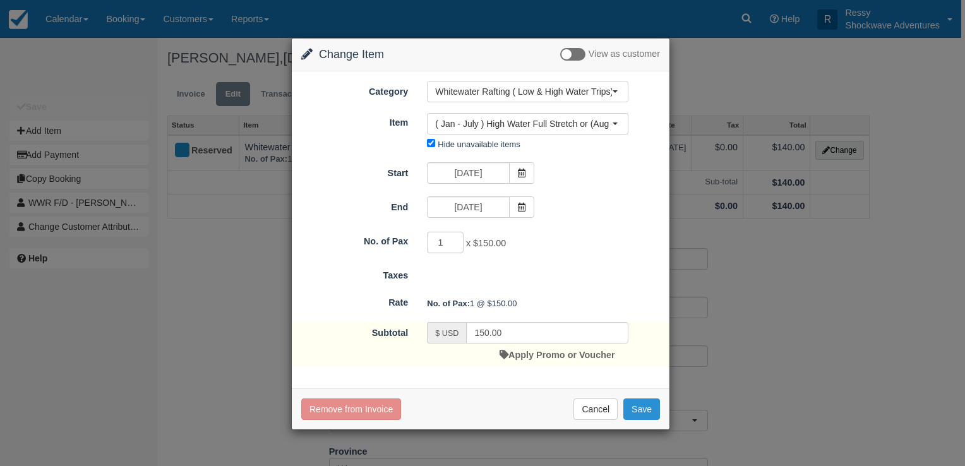
click at [637, 408] on button "Save" at bounding box center [641, 408] width 37 height 21
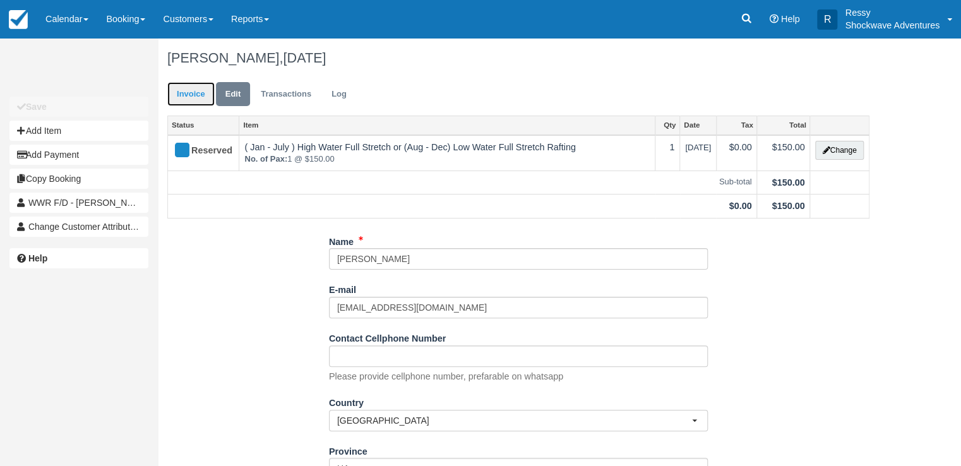
click at [196, 96] on link "Invoice" at bounding box center [190, 94] width 47 height 25
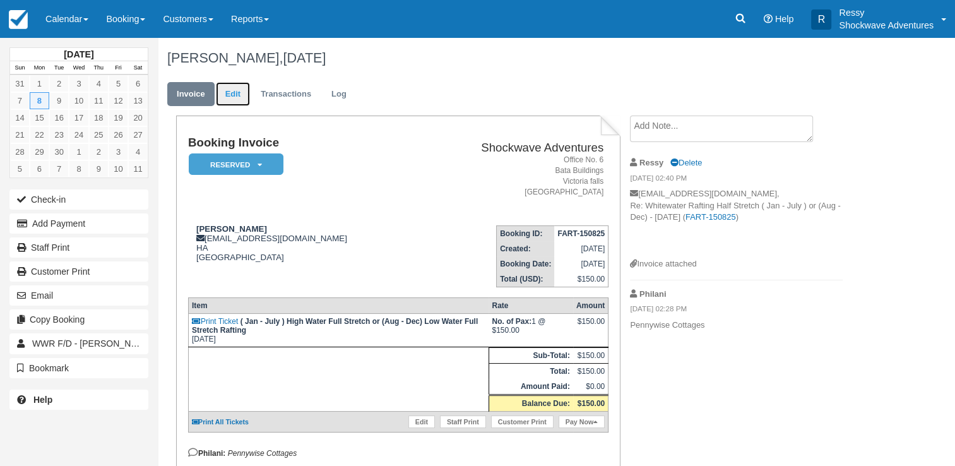
click at [235, 92] on link "Edit" at bounding box center [233, 94] width 34 height 25
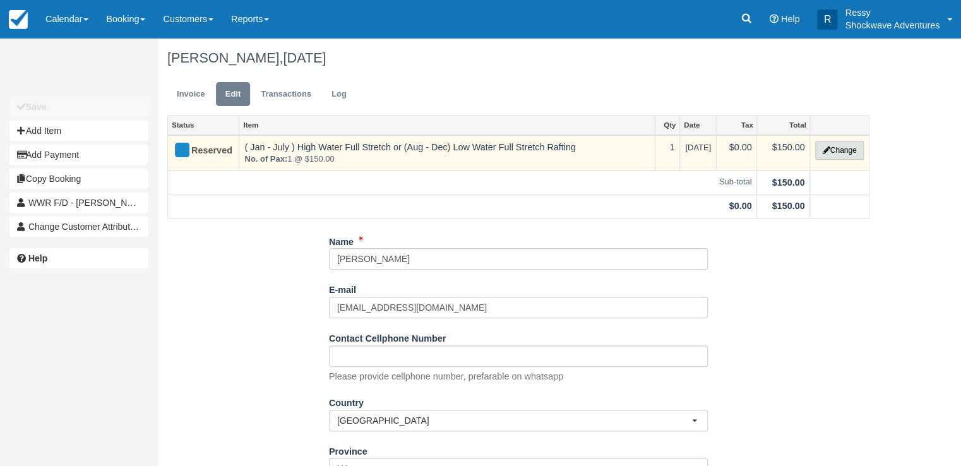
click at [844, 150] on button "Change" at bounding box center [839, 150] width 48 height 19
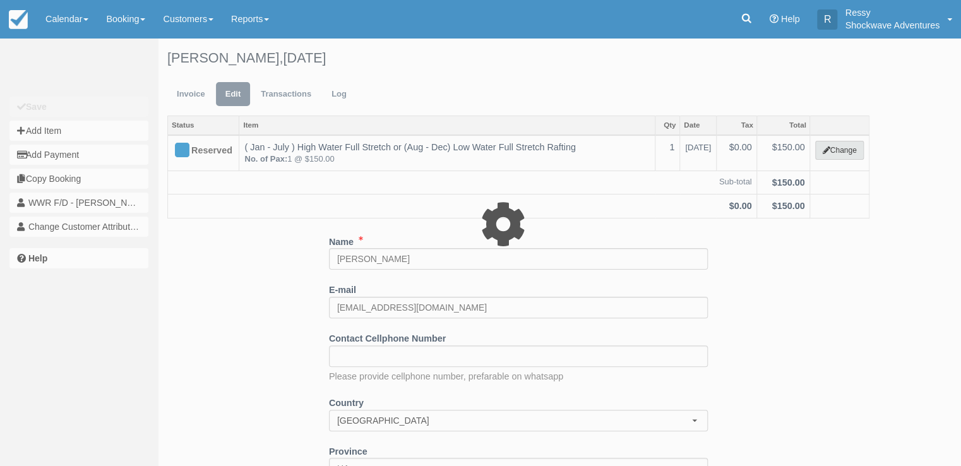
type input "150.00"
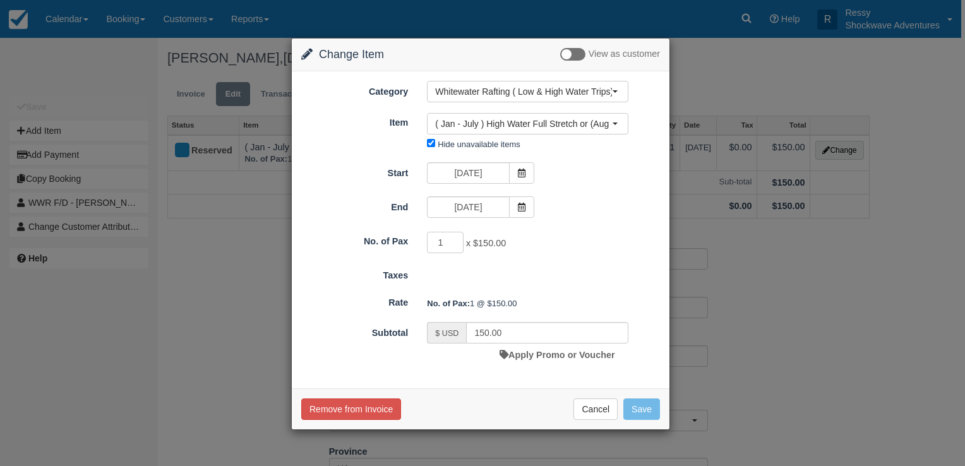
click at [221, 241] on div "Change Item Add Item View as customer Category Whitewater Rafting ( Low & High …" at bounding box center [482, 233] width 965 height 466
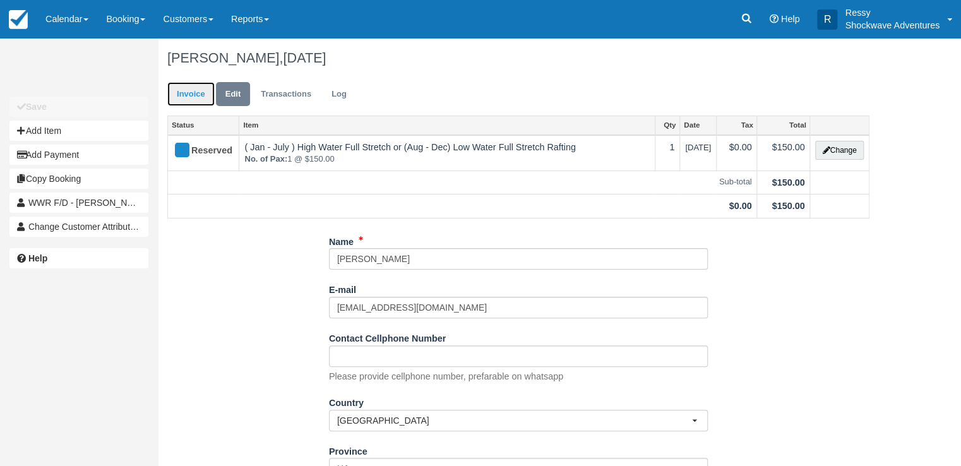
click at [198, 98] on link "Invoice" at bounding box center [190, 94] width 47 height 25
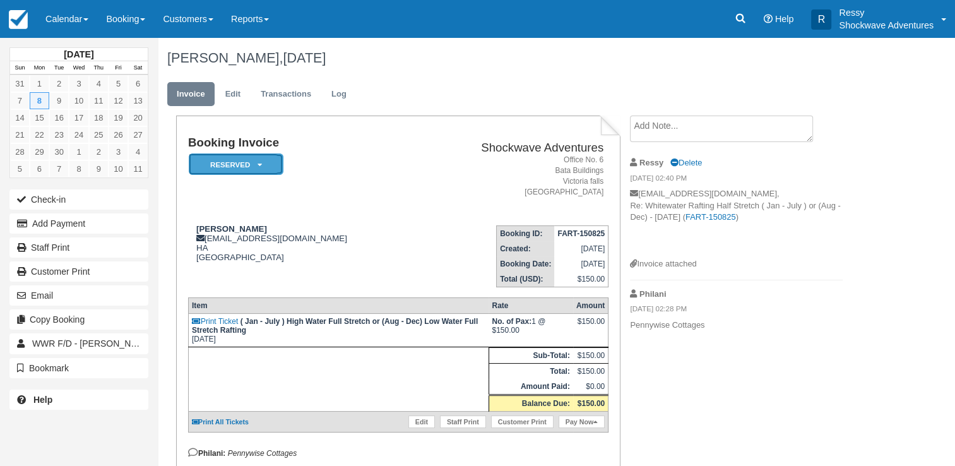
click at [247, 167] on em "Reserved" at bounding box center [236, 164] width 95 height 22
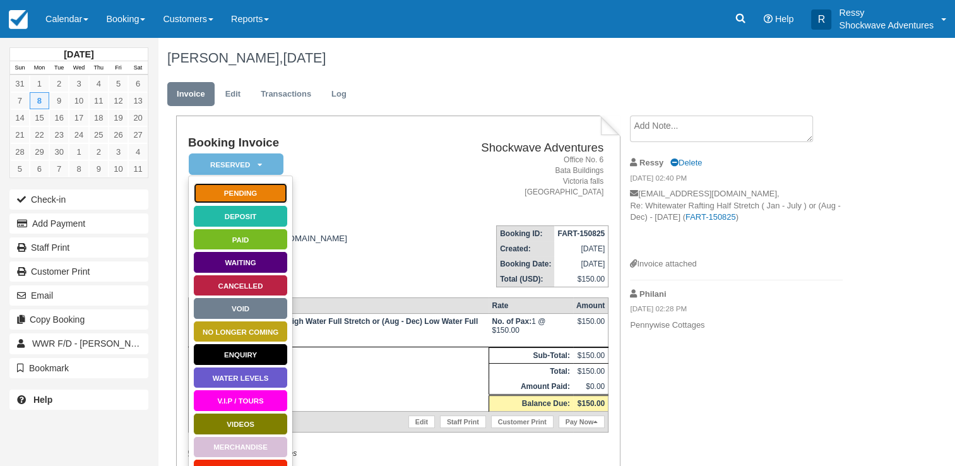
click at [253, 188] on link "Pending" at bounding box center [240, 193] width 95 height 22
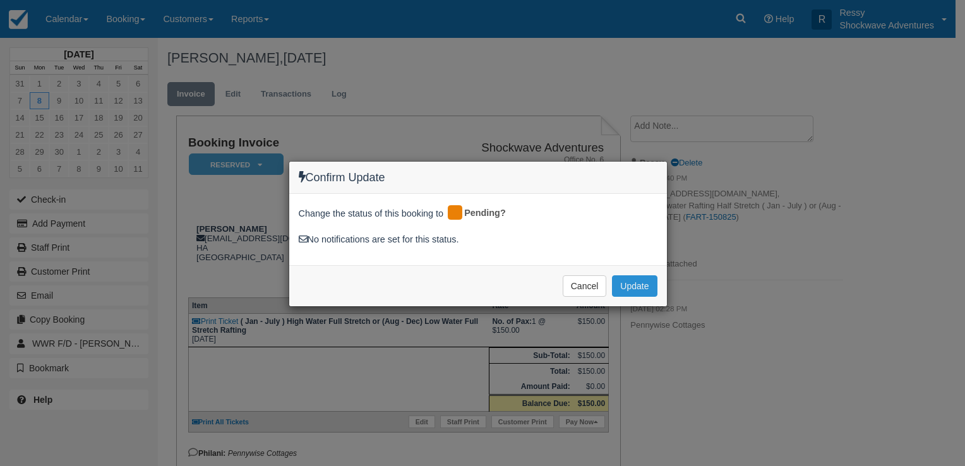
click at [634, 284] on button "Update" at bounding box center [634, 285] width 45 height 21
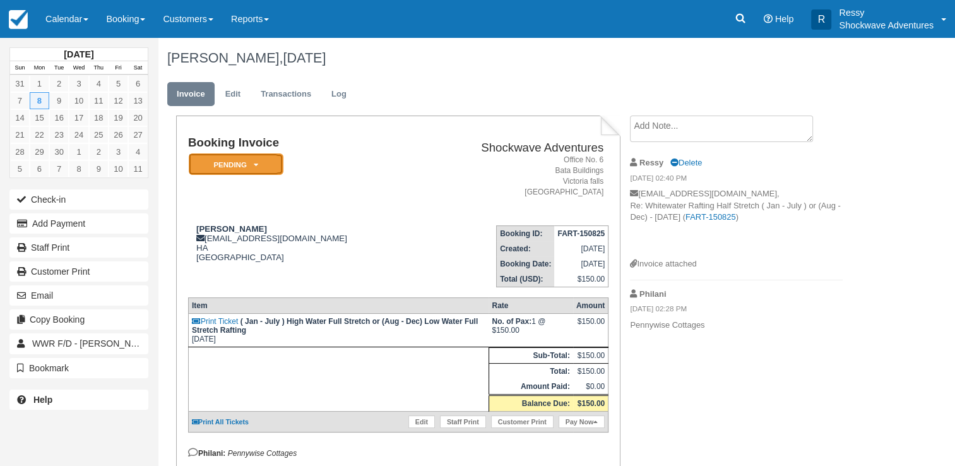
click at [254, 162] on icon at bounding box center [256, 165] width 4 height 8
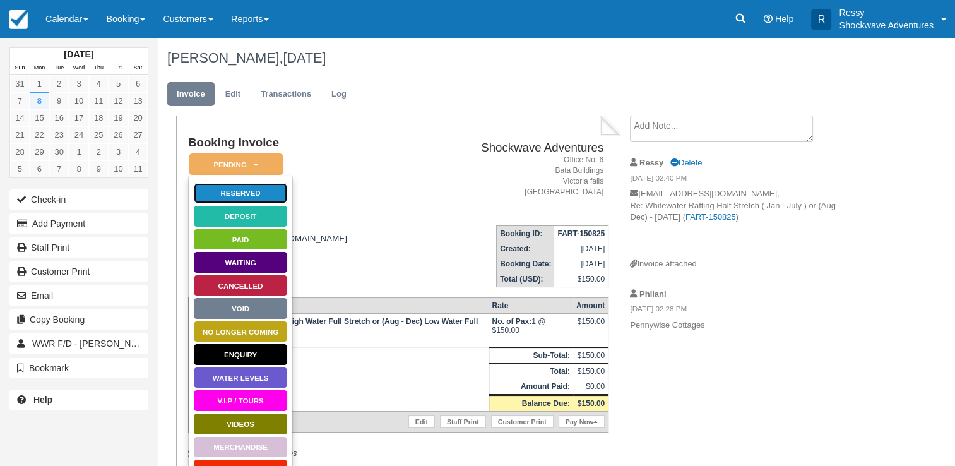
click at [242, 191] on link "Reserved" at bounding box center [240, 193] width 95 height 22
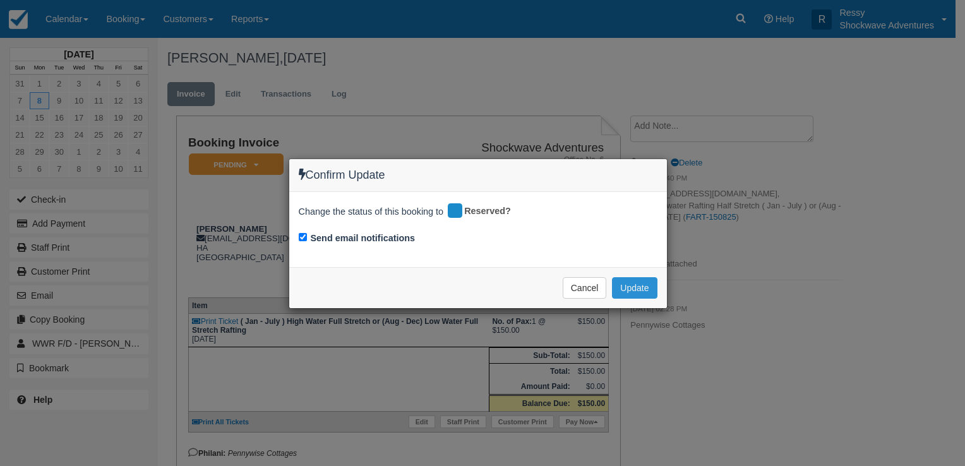
click at [646, 289] on button "Update" at bounding box center [634, 287] width 45 height 21
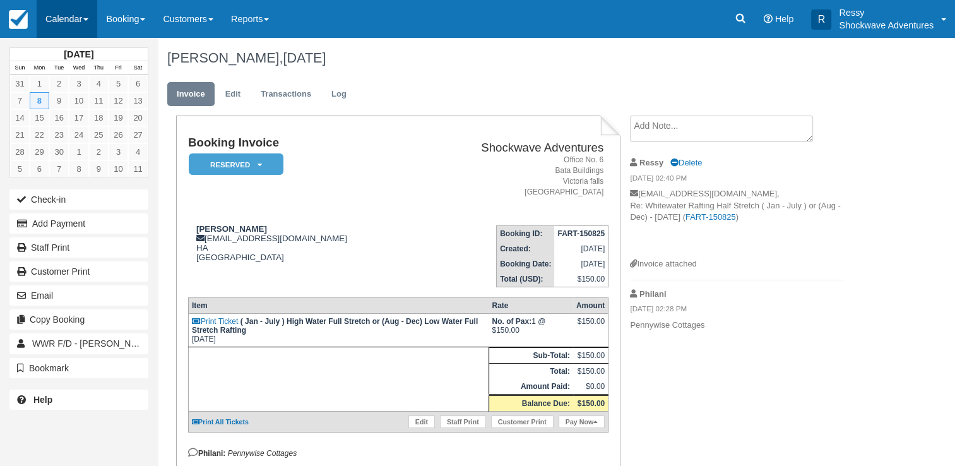
click at [55, 12] on link "Calendar" at bounding box center [67, 19] width 61 height 38
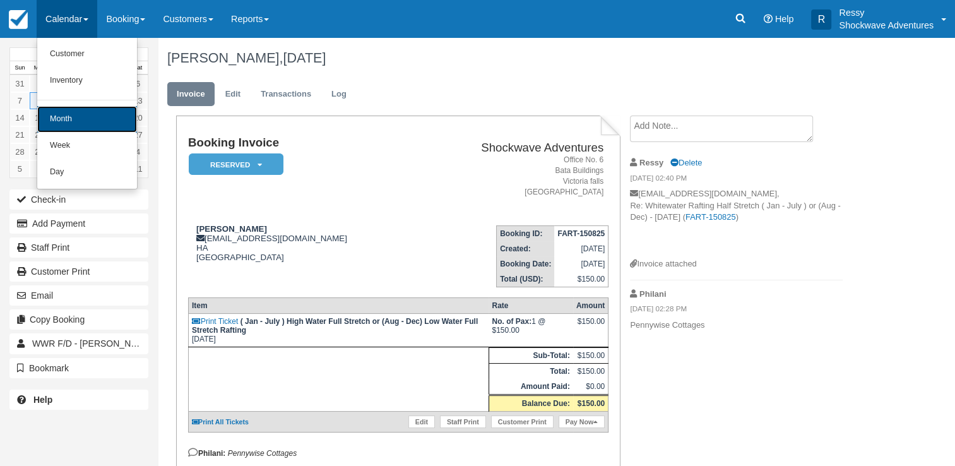
click at [108, 123] on link "Month" at bounding box center [87, 119] width 100 height 27
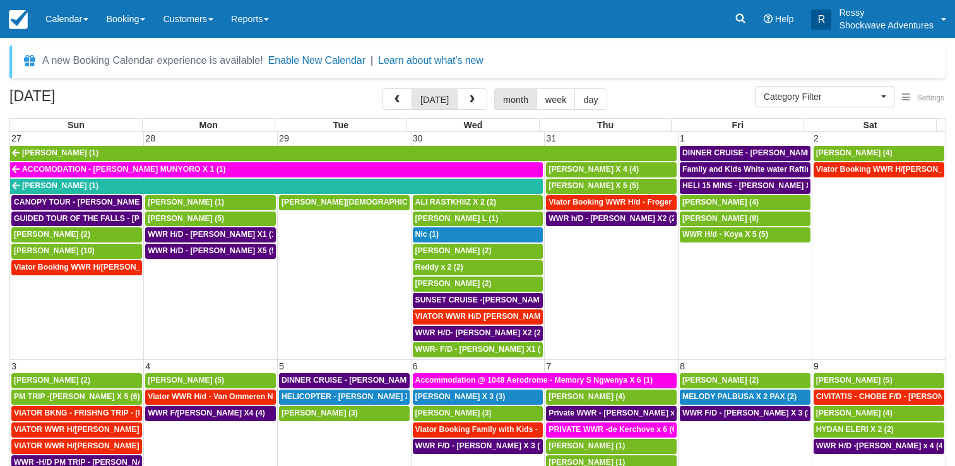
select select
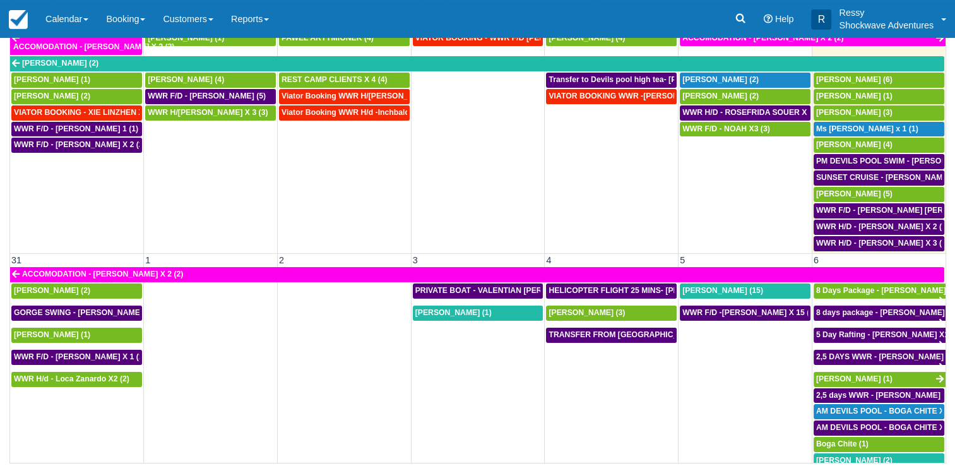
scroll to position [911, 0]
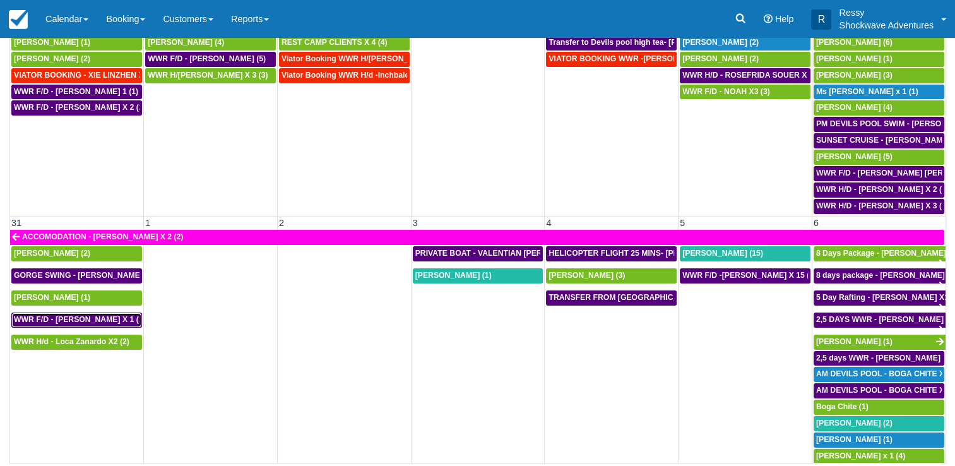
click at [105, 315] on span "WWR F/D - WEIHUA LIU X 1 (1)" at bounding box center [80, 319] width 132 height 9
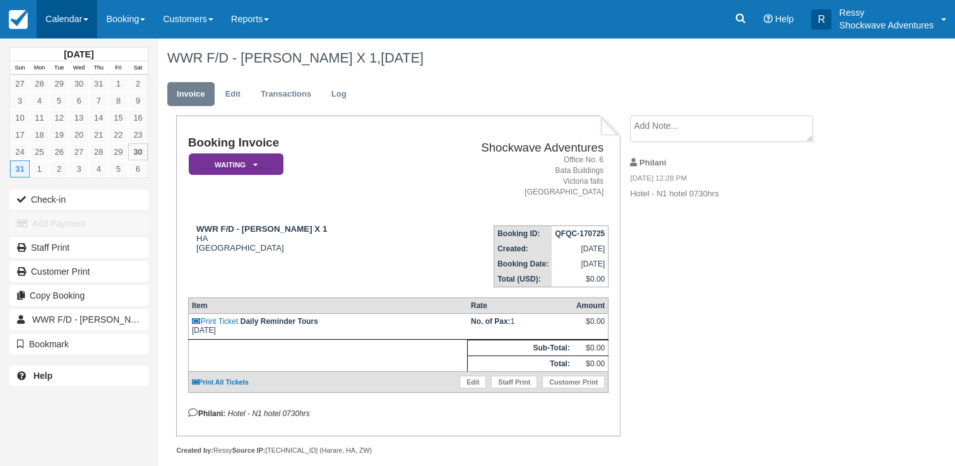
click at [73, 24] on link "Calendar" at bounding box center [67, 19] width 61 height 38
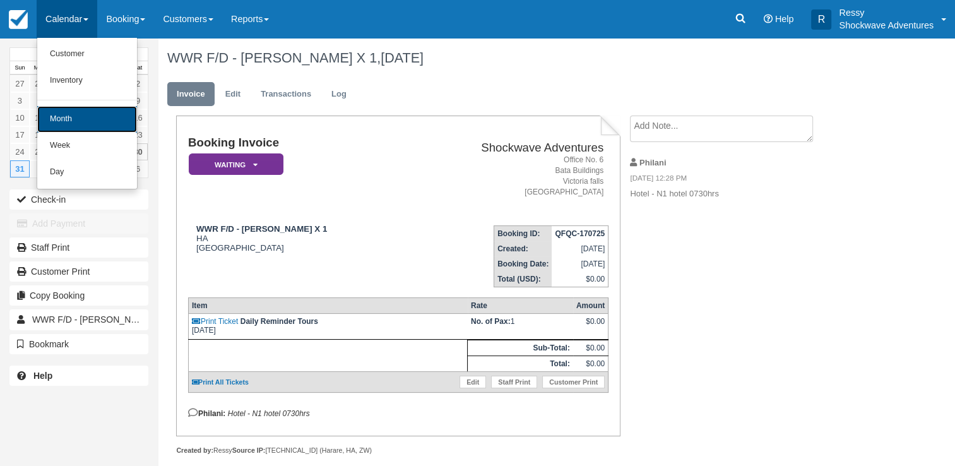
click at [78, 115] on link "Month" at bounding box center [87, 119] width 100 height 27
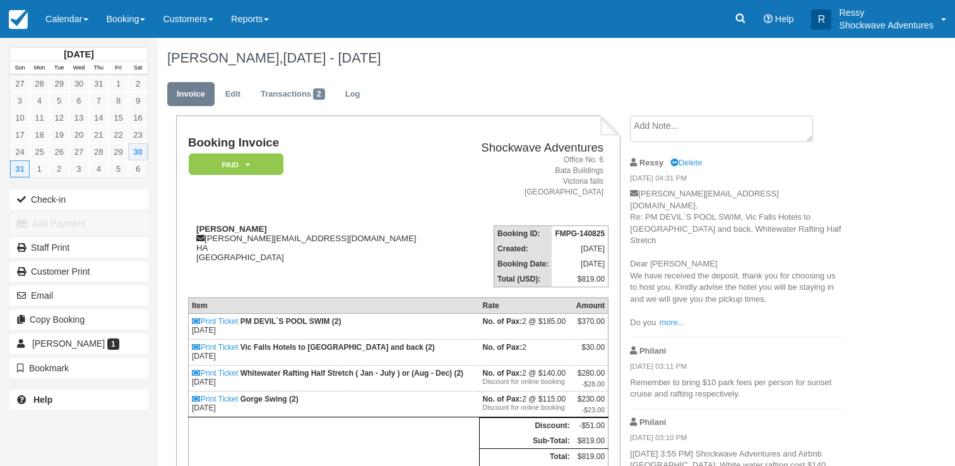
scroll to position [126, 0]
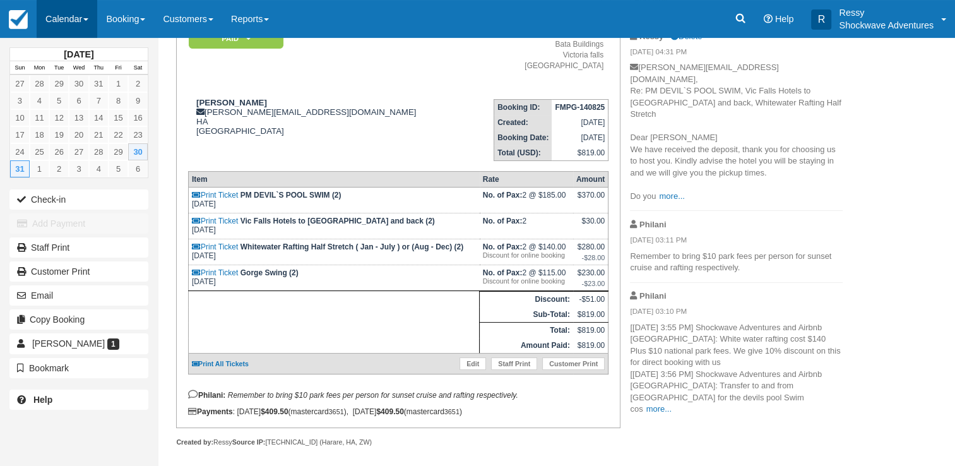
click at [78, 16] on link "Calendar" at bounding box center [67, 19] width 61 height 38
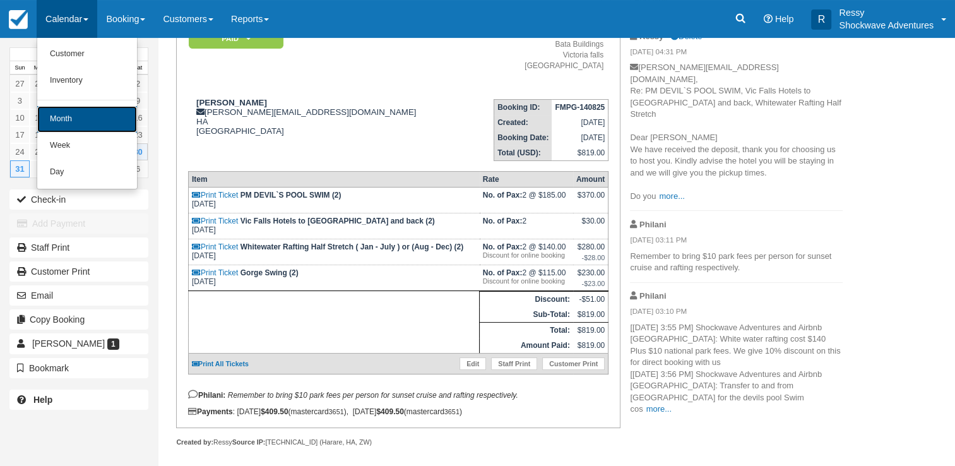
click at [68, 121] on link "Month" at bounding box center [87, 119] width 100 height 27
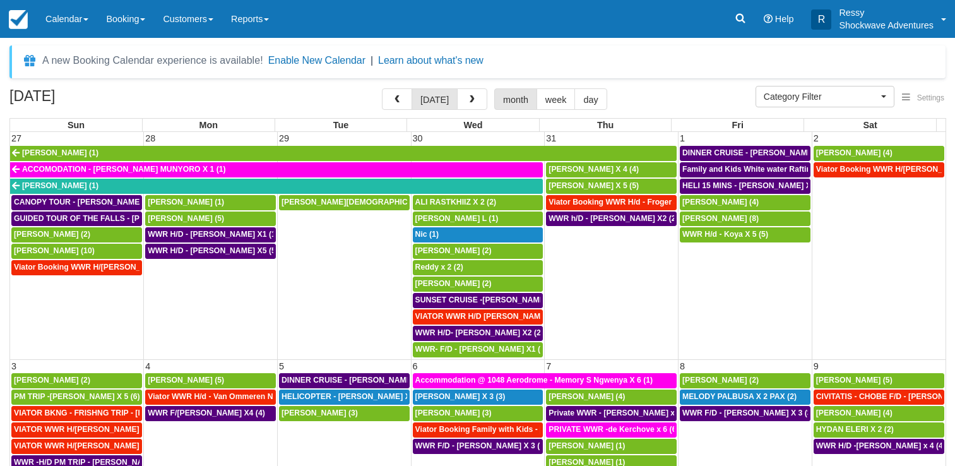
select select
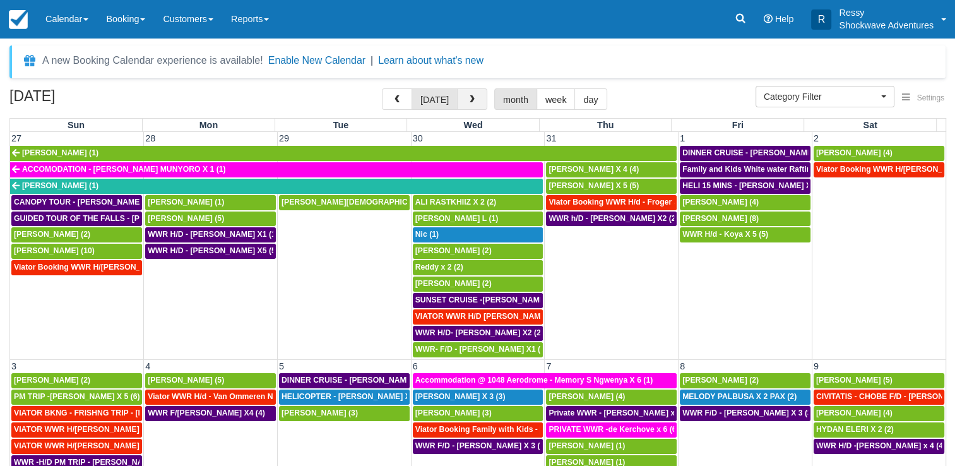
click at [475, 103] on button "button" at bounding box center [472, 98] width 30 height 21
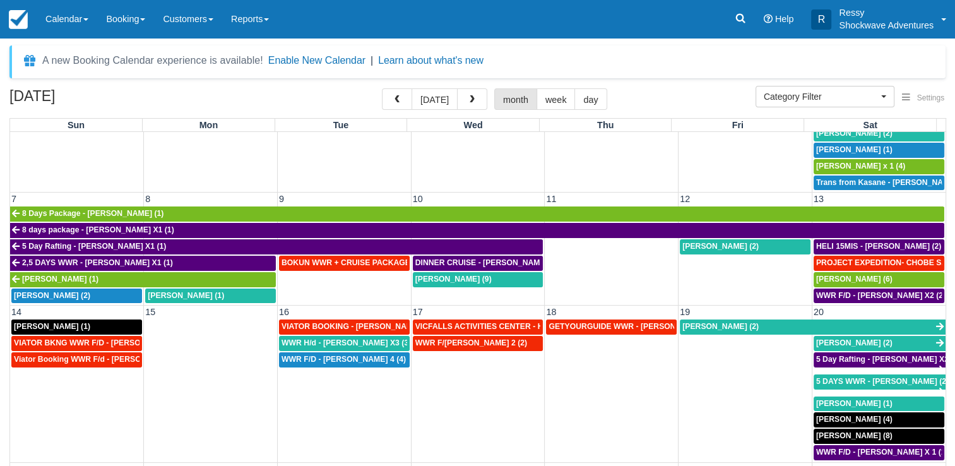
scroll to position [189, 0]
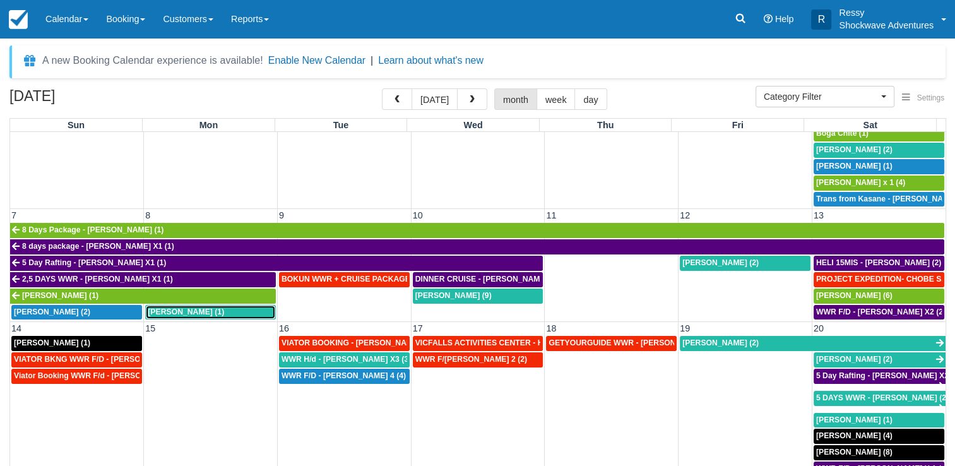
click at [201, 307] on span "Rodney Carabott (1)" at bounding box center [186, 311] width 76 height 9
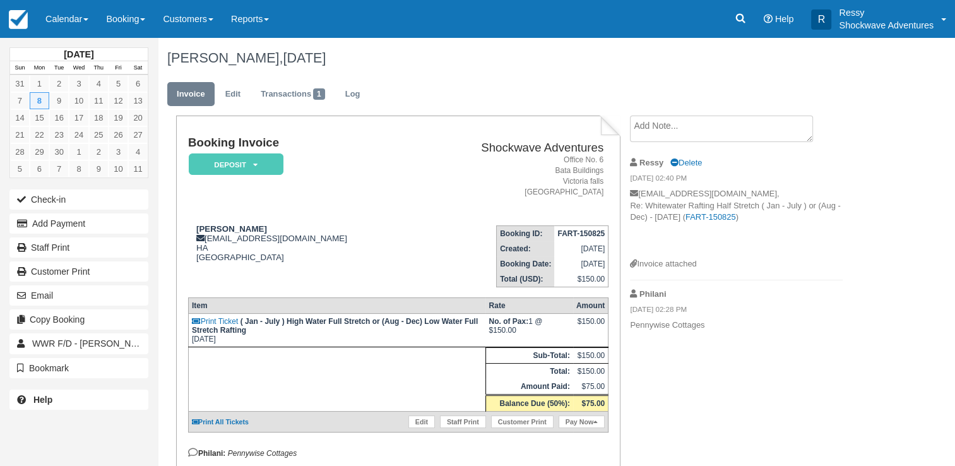
click at [658, 128] on textarea at bounding box center [721, 129] width 183 height 27
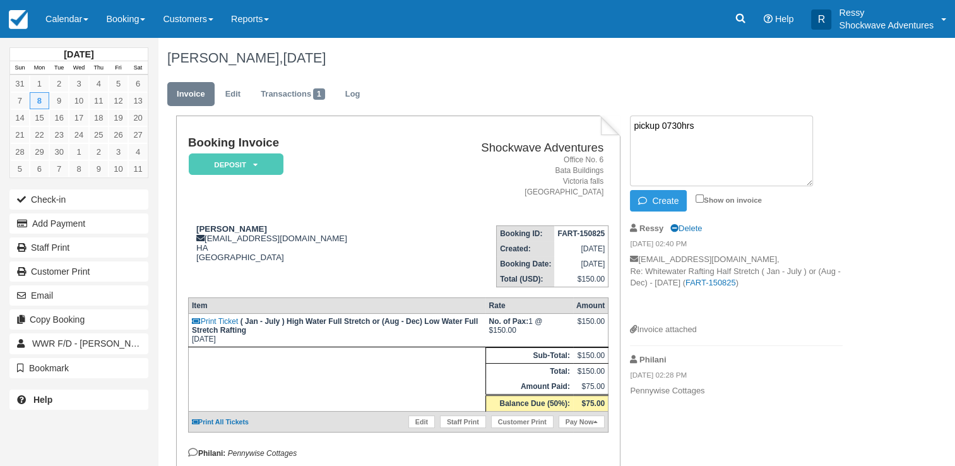
type textarea "pickup 0730hrs"
click at [694, 197] on div "Create Show on invoice" at bounding box center [736, 200] width 213 height 21
click at [699, 200] on input "Show on invoice" at bounding box center [700, 198] width 8 height 8
checkbox input "true"
click at [658, 198] on button "Create" at bounding box center [658, 200] width 57 height 21
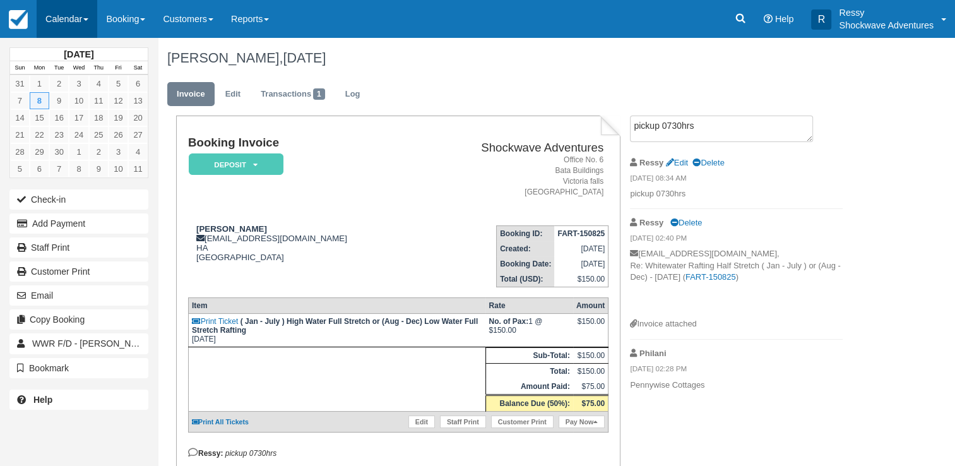
click at [80, 15] on link "Calendar" at bounding box center [67, 19] width 61 height 38
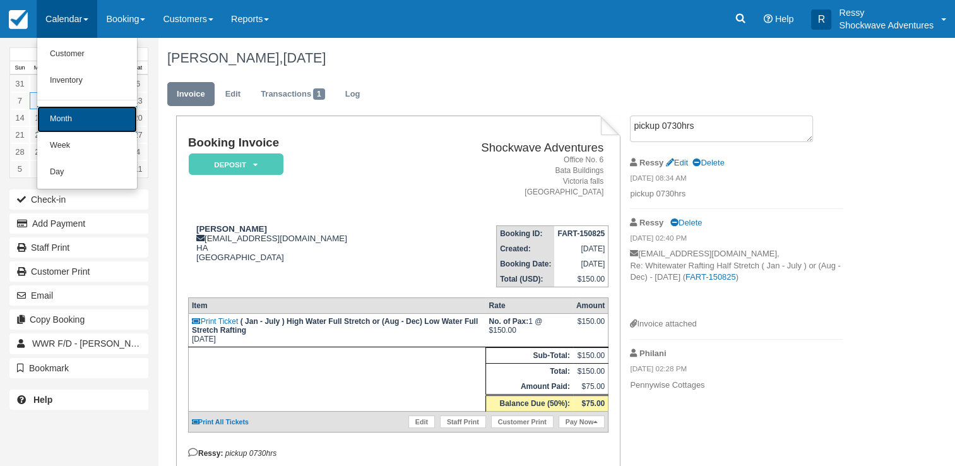
click at [63, 115] on link "Month" at bounding box center [87, 119] width 100 height 27
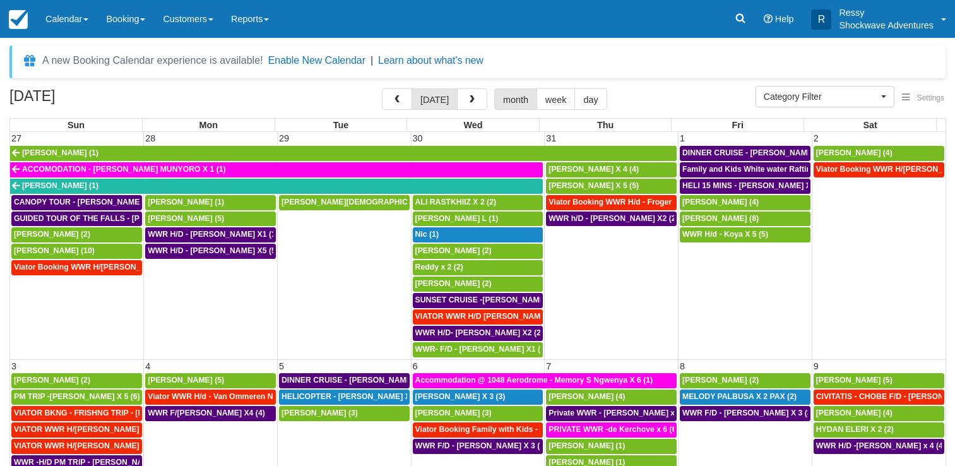
select select
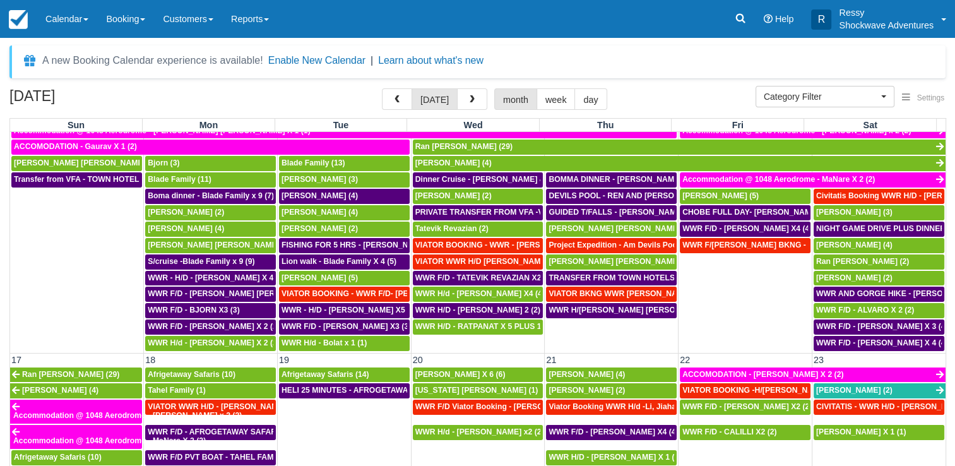
scroll to position [505, 0]
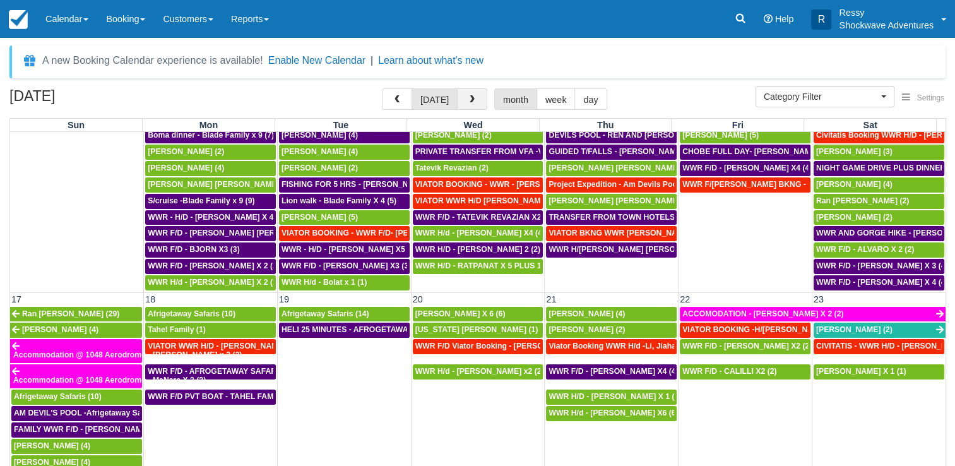
click at [468, 102] on span "button" at bounding box center [472, 99] width 9 height 9
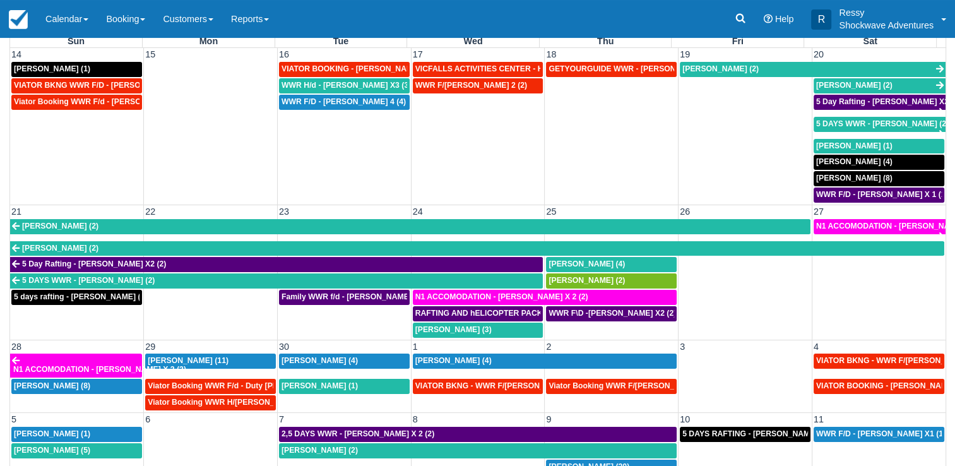
scroll to position [103, 0]
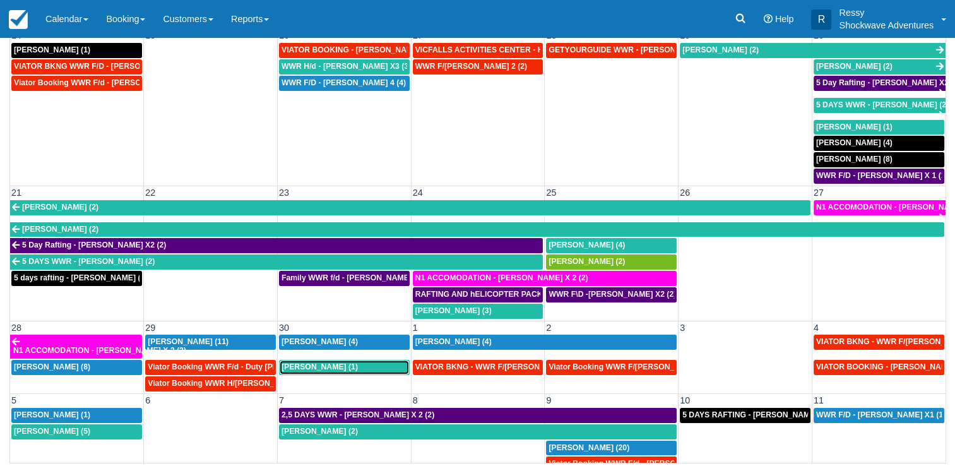
click at [356, 362] on div "Tina Kozman (1)" at bounding box center [345, 367] width 126 height 10
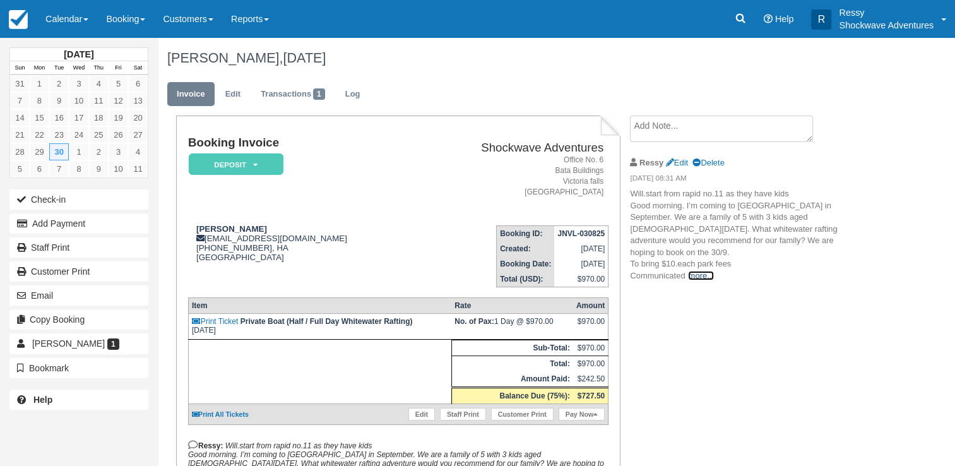
click at [697, 271] on link "more..." at bounding box center [700, 275] width 25 height 9
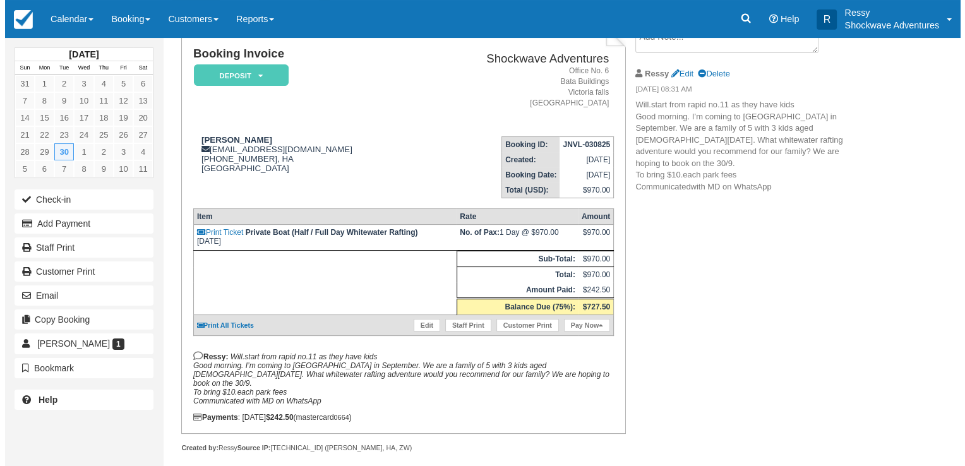
scroll to position [90, 0]
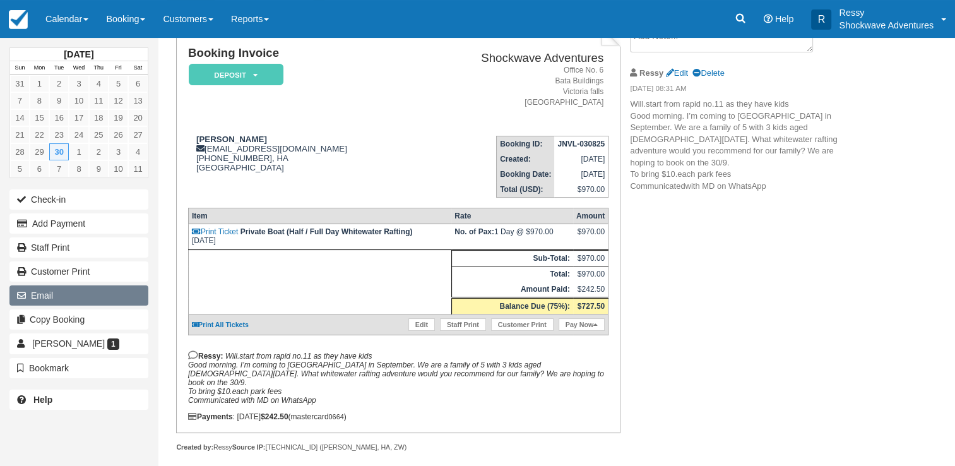
click at [57, 292] on button "Email" at bounding box center [78, 295] width 139 height 20
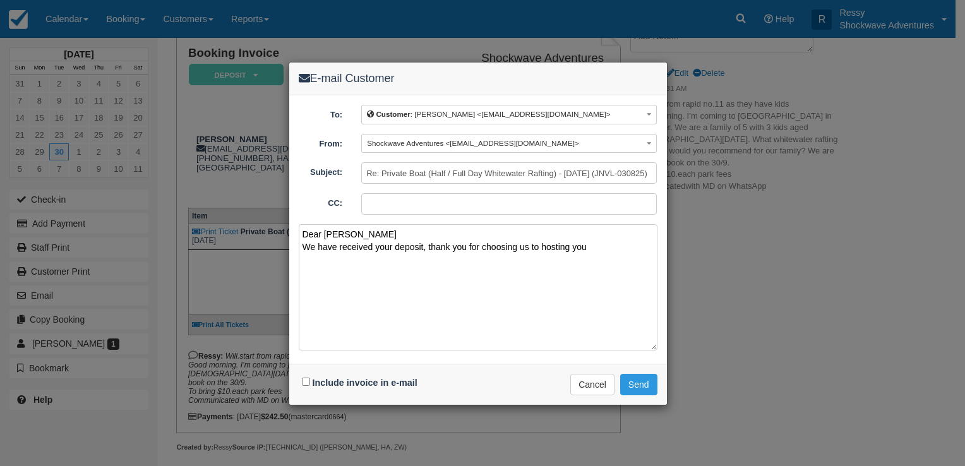
click at [394, 246] on textarea "Dear Tina We have received your deposit, thank you for choosing us to hosting y…" at bounding box center [478, 287] width 359 height 126
click at [587, 244] on textarea "Dear Tina We have received the deposit, thank you for choosing us to hosting you" at bounding box center [478, 287] width 359 height 126
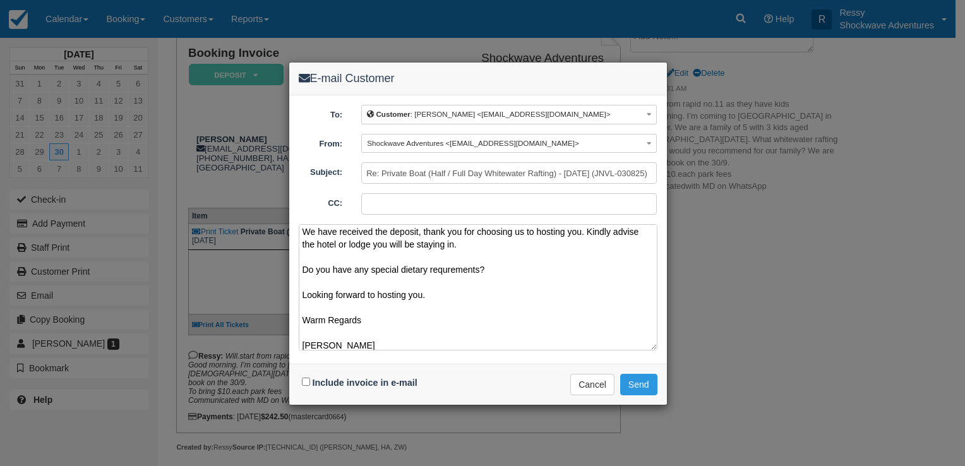
scroll to position [28, 0]
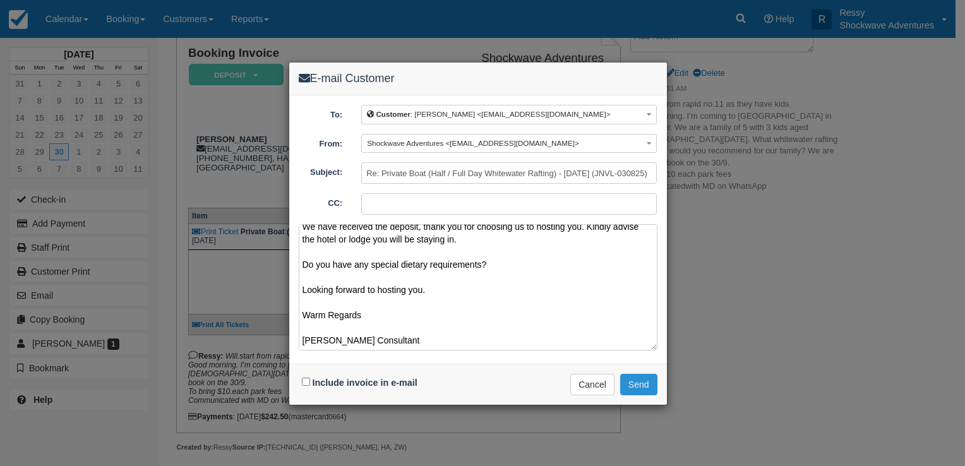
type textarea "Dear Tina We have received the deposit, thank you for choosing us to hosting yo…"
click at [640, 390] on button "Send" at bounding box center [638, 384] width 37 height 21
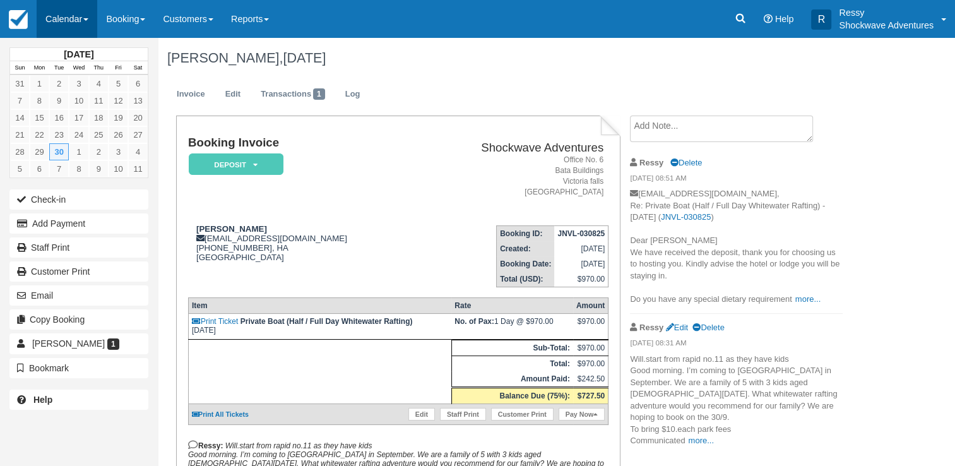
click at [72, 16] on link "Calendar" at bounding box center [67, 19] width 61 height 38
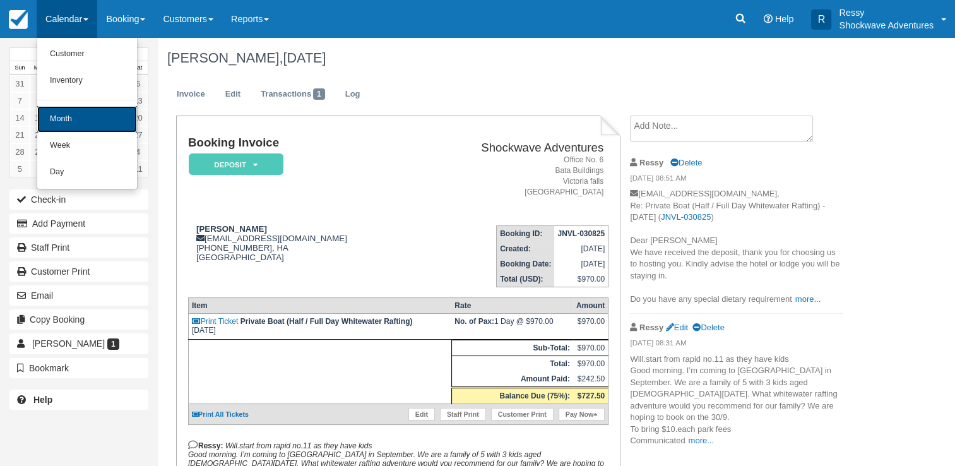
click at [80, 113] on link "Month" at bounding box center [87, 119] width 100 height 27
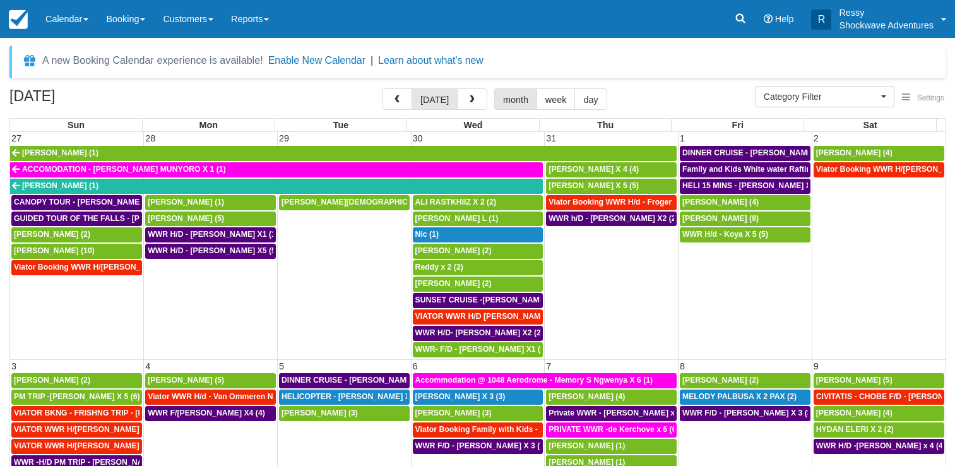
select select
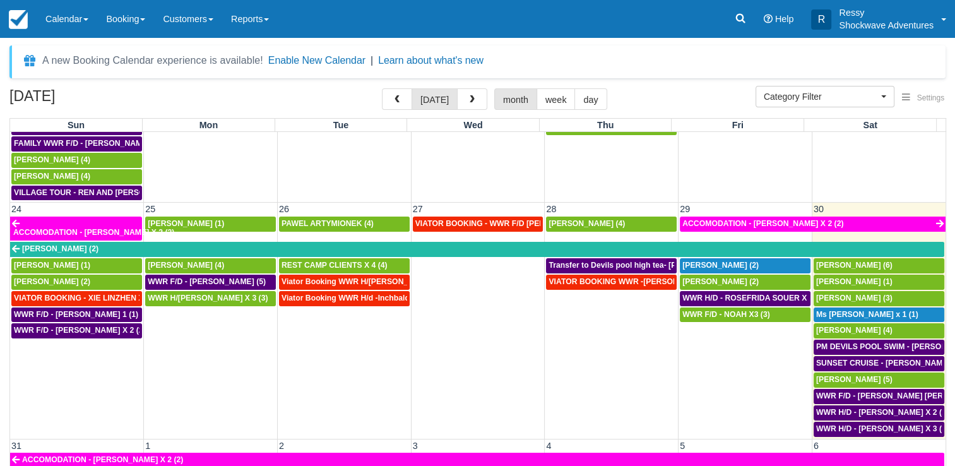
scroll to position [884, 0]
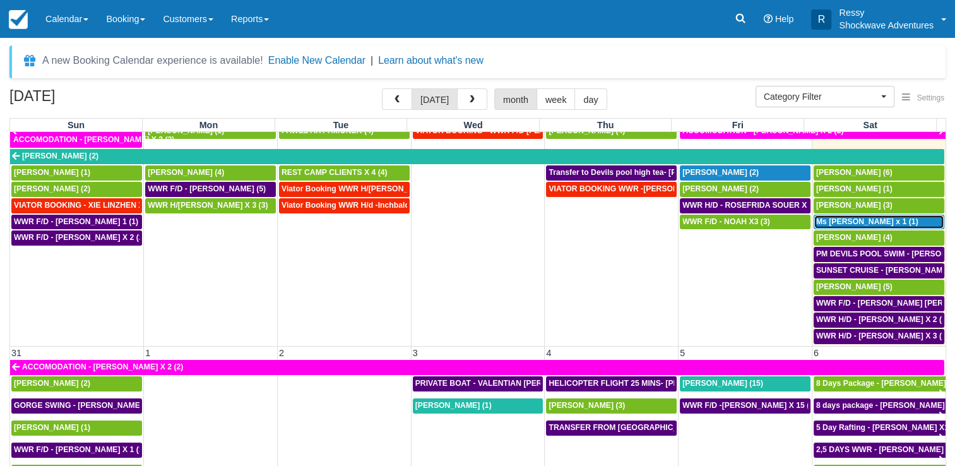
click at [885, 217] on div "Ms Wang Ying x 1 (1)" at bounding box center [879, 222] width 126 height 10
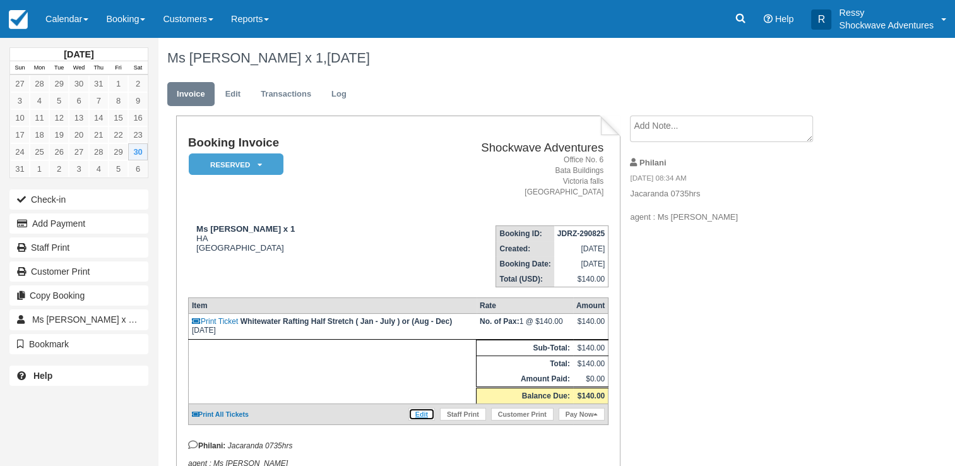
click at [421, 410] on link "Edit" at bounding box center [421, 414] width 27 height 13
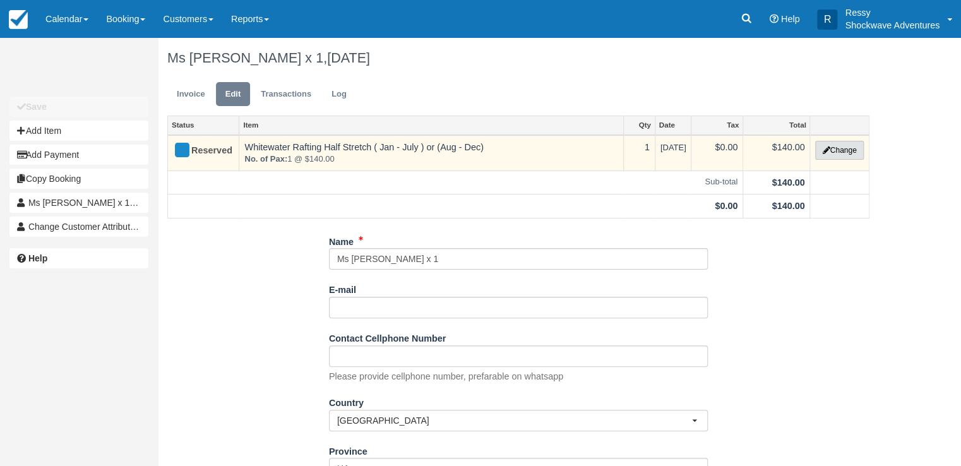
click at [828, 147] on button "Change" at bounding box center [839, 150] width 48 height 19
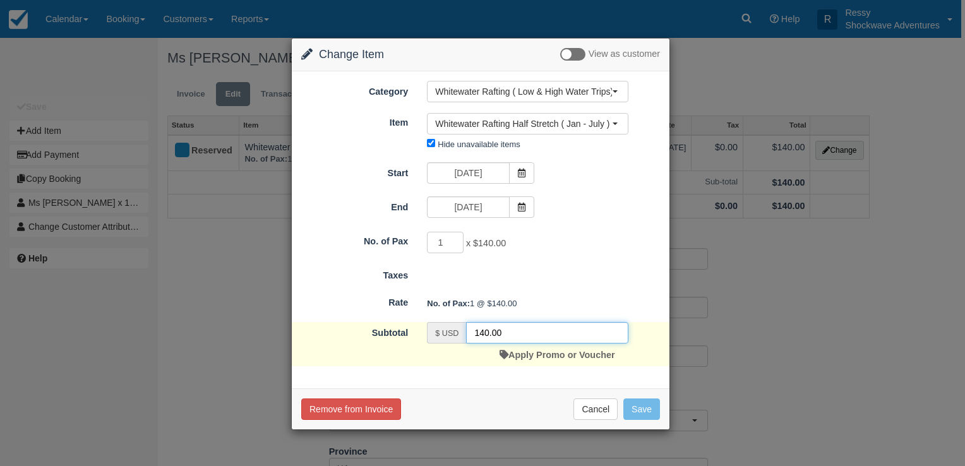
click at [480, 330] on input "140.00" at bounding box center [547, 332] width 162 height 21
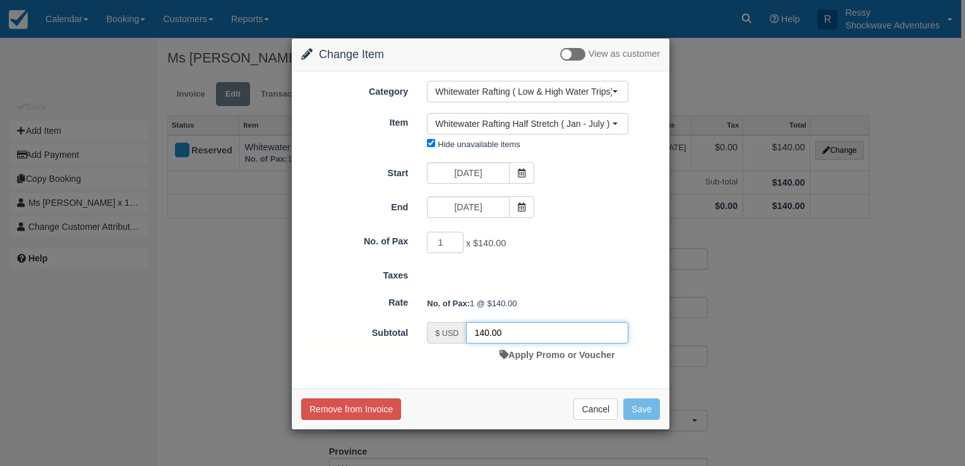
click at [482, 333] on input "140.00" at bounding box center [547, 332] width 162 height 21
type input "130.00"
click at [633, 403] on button "Save" at bounding box center [641, 408] width 37 height 21
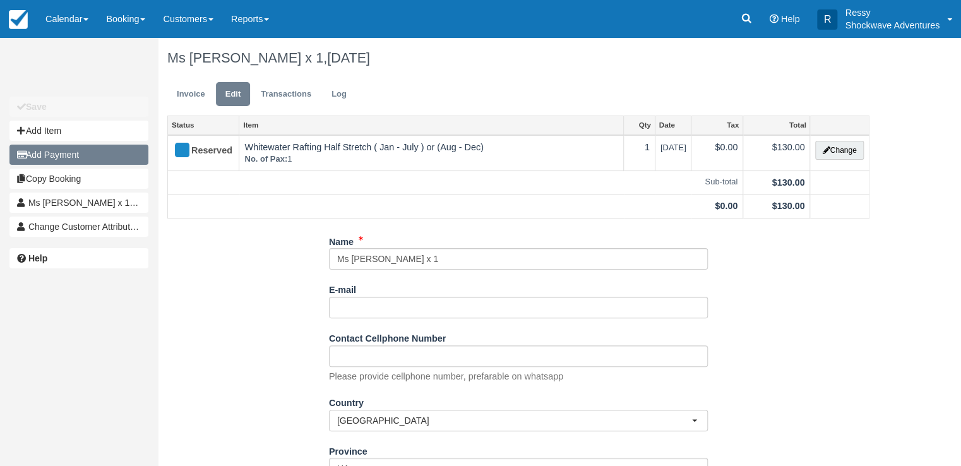
click at [45, 152] on button "Add Payment" at bounding box center [78, 155] width 139 height 20
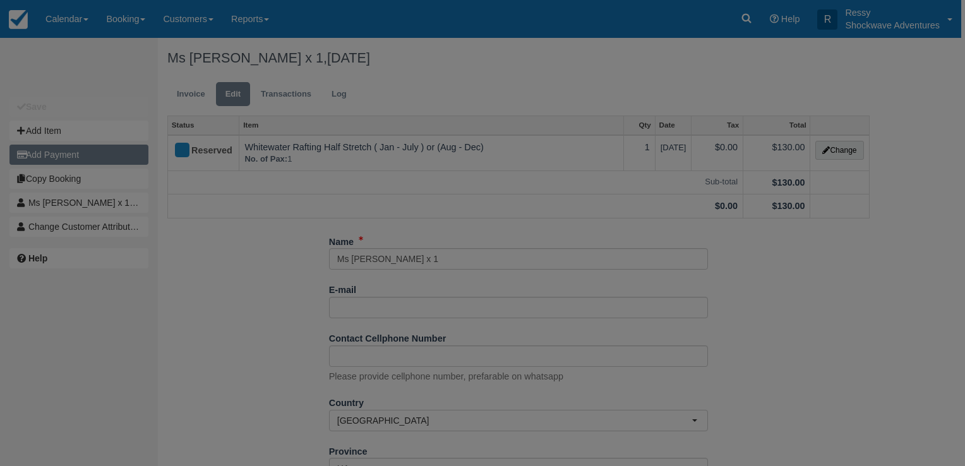
type input "08/30/25"
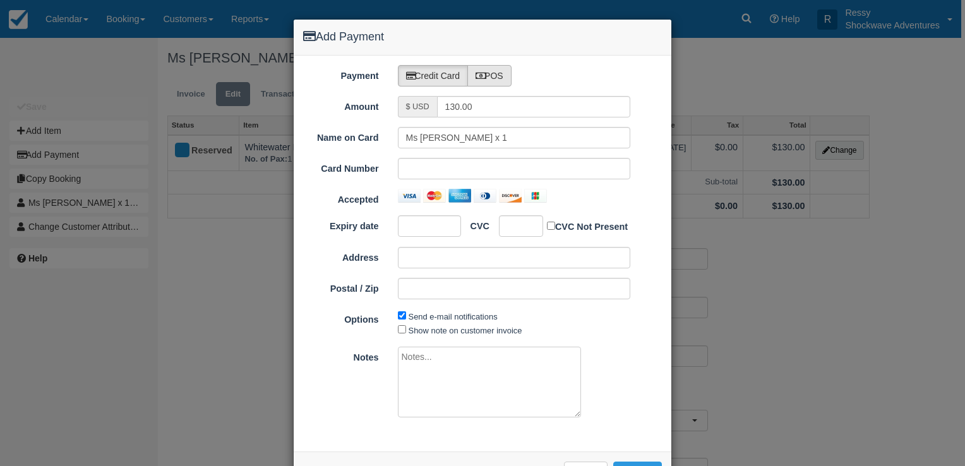
click at [501, 73] on label "POS" at bounding box center [489, 75] width 44 height 21
radio input "true"
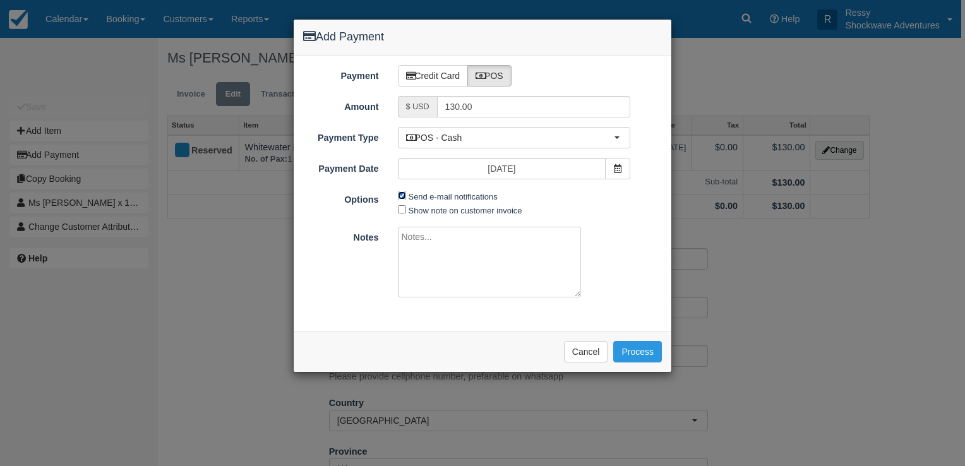
click at [400, 194] on input "Send e-mail notifications" at bounding box center [402, 195] width 8 height 8
checkbox input "false"
click at [403, 211] on input "Show note on customer invoice" at bounding box center [402, 209] width 8 height 8
checkbox input "true"
click at [415, 235] on textarea at bounding box center [489, 262] width 183 height 71
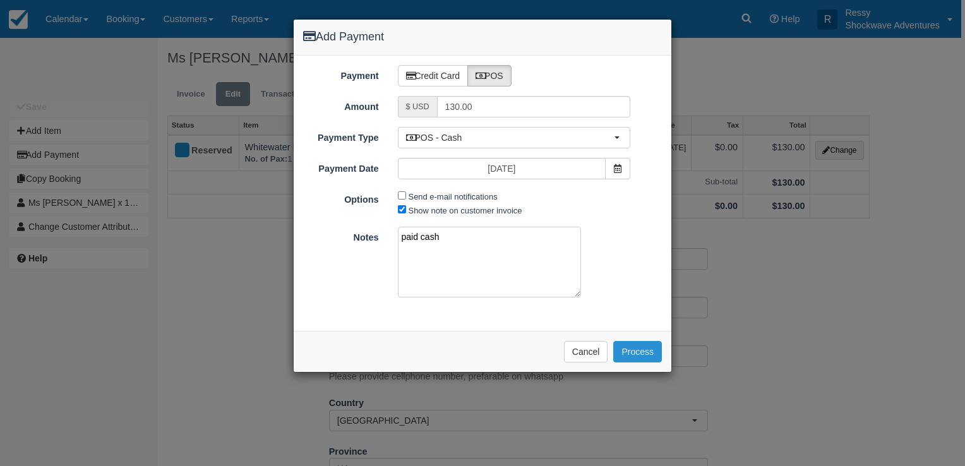
type textarea "paid cash"
click at [645, 354] on button "Process" at bounding box center [637, 351] width 49 height 21
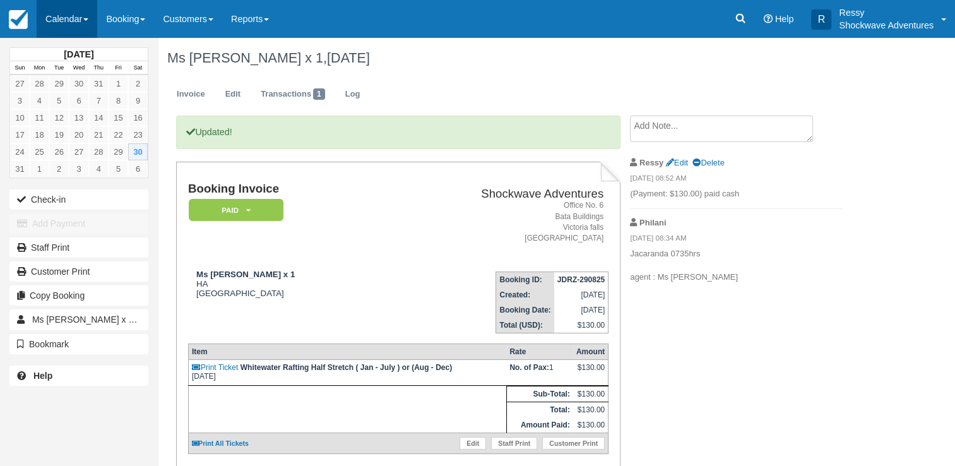
click at [79, 16] on link "Calendar" at bounding box center [67, 19] width 61 height 38
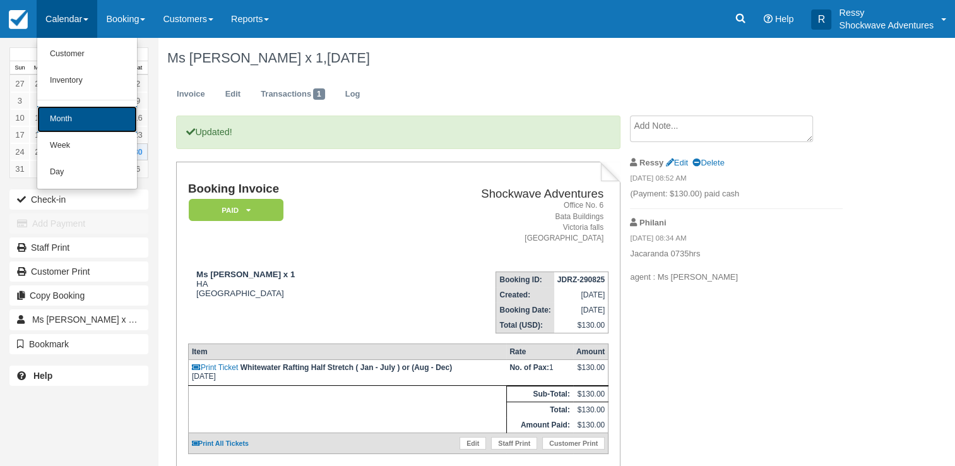
click at [86, 112] on link "Month" at bounding box center [87, 119] width 100 height 27
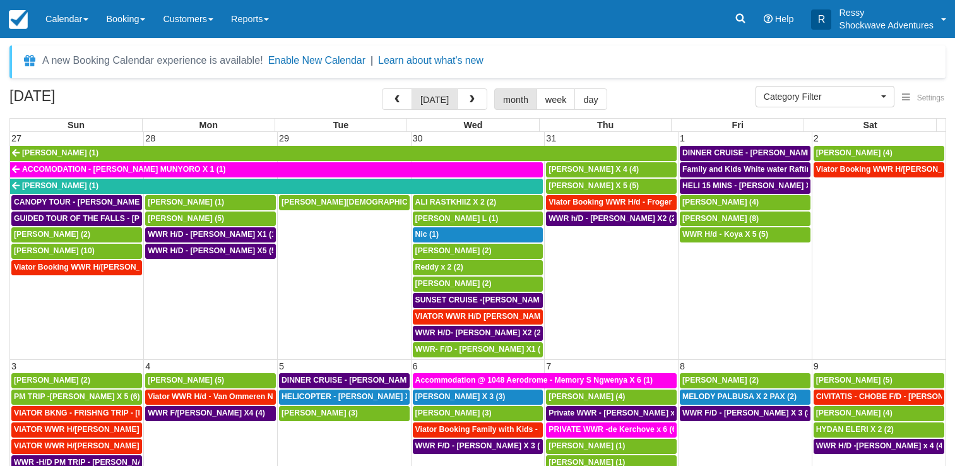
select select
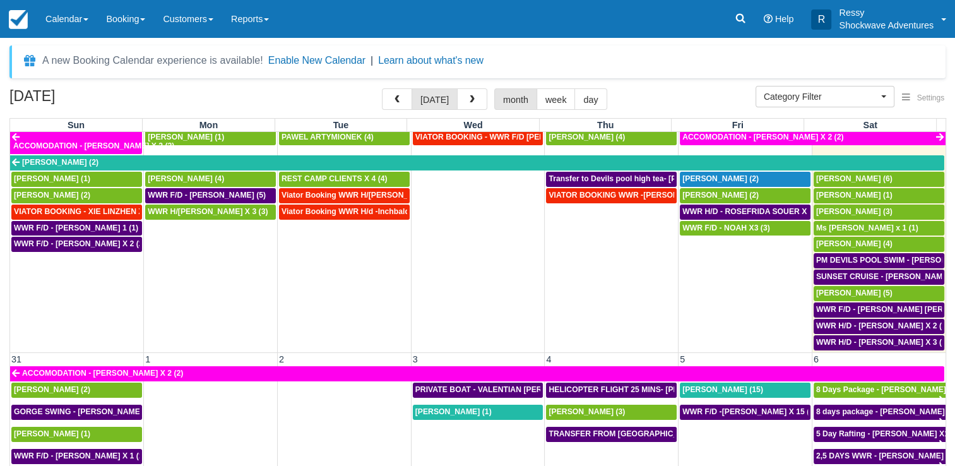
scroll to position [785, 0]
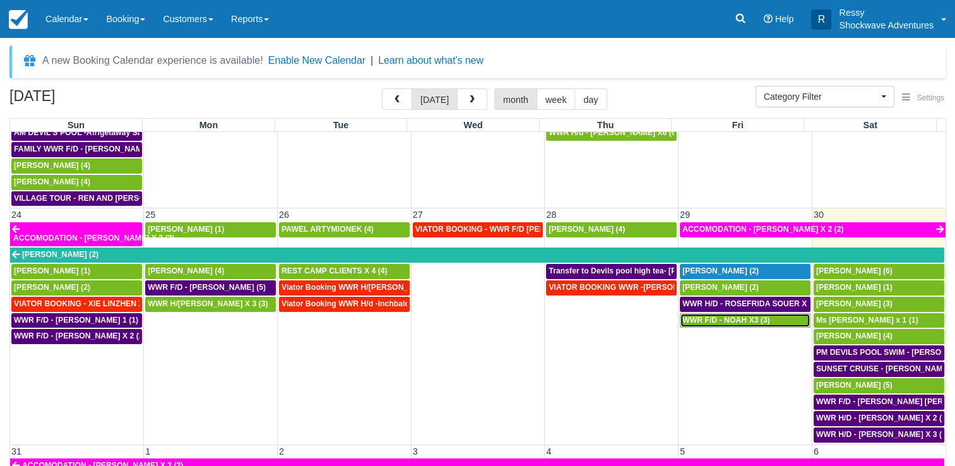
click at [747, 316] on span "WWR F/D - NOAH X3 (3)" at bounding box center [726, 320] width 88 height 9
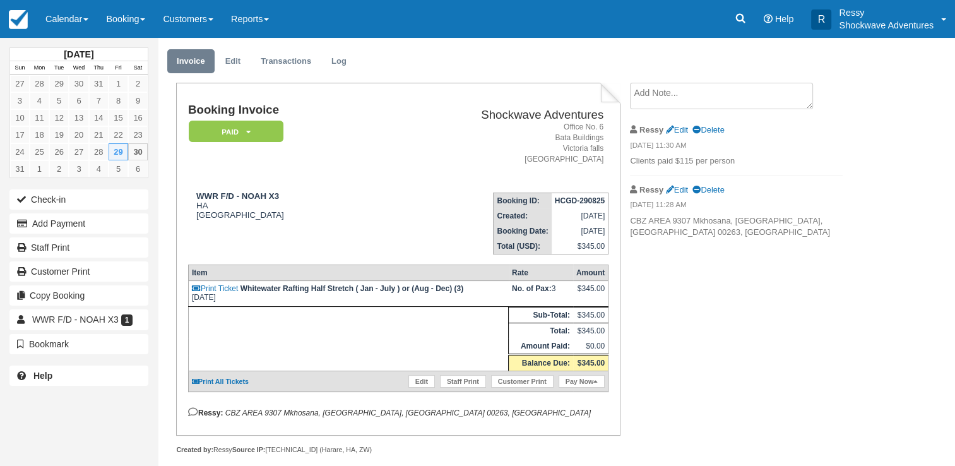
scroll to position [45, 0]
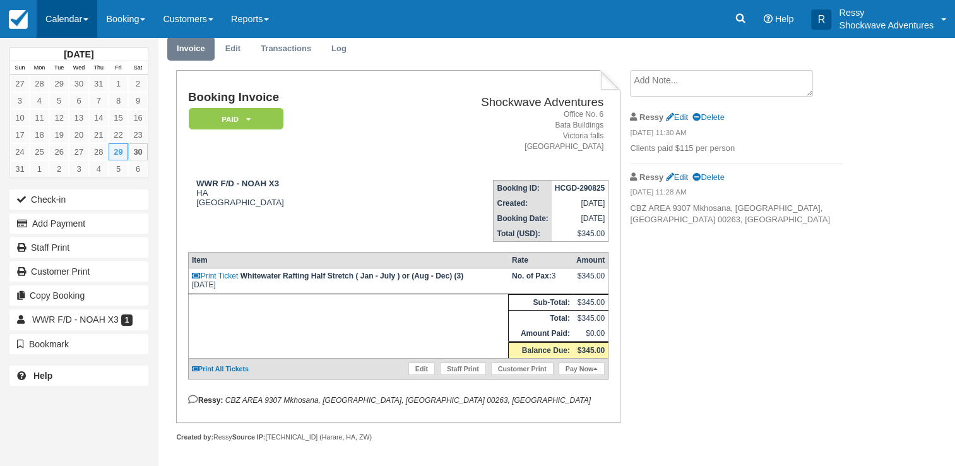
click at [74, 15] on link "Calendar" at bounding box center [67, 19] width 61 height 38
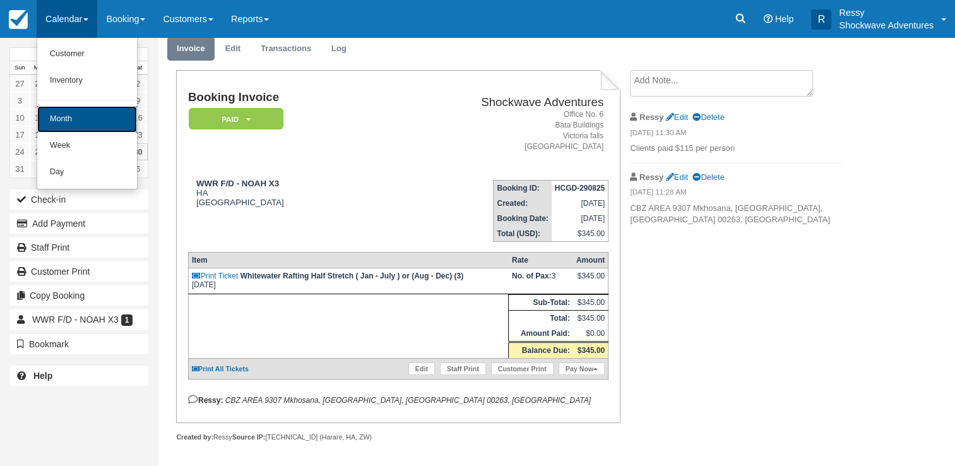
click at [74, 126] on link "Month" at bounding box center [87, 119] width 100 height 27
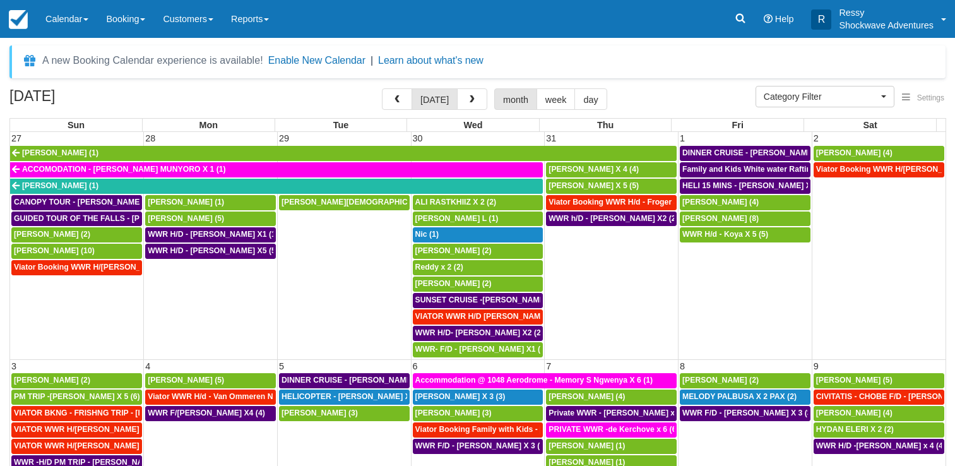
select select
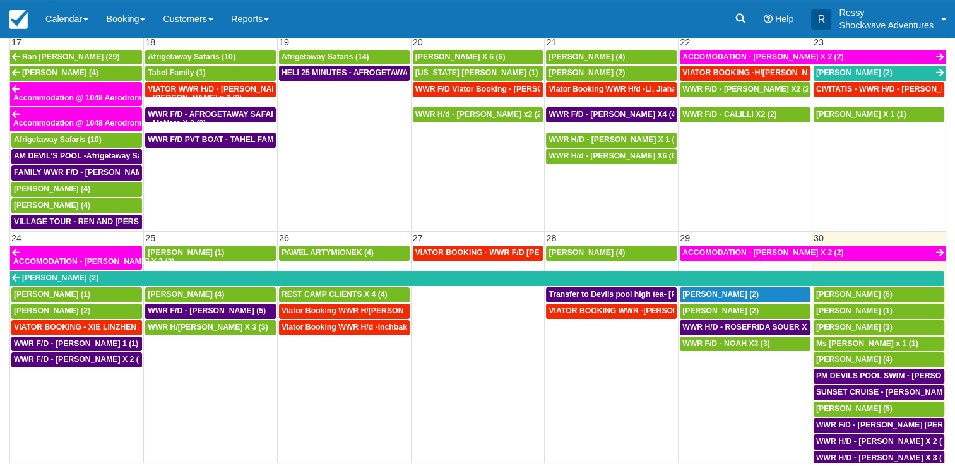
scroll to position [722, 0]
